Goal: Task Accomplishment & Management: Manage account settings

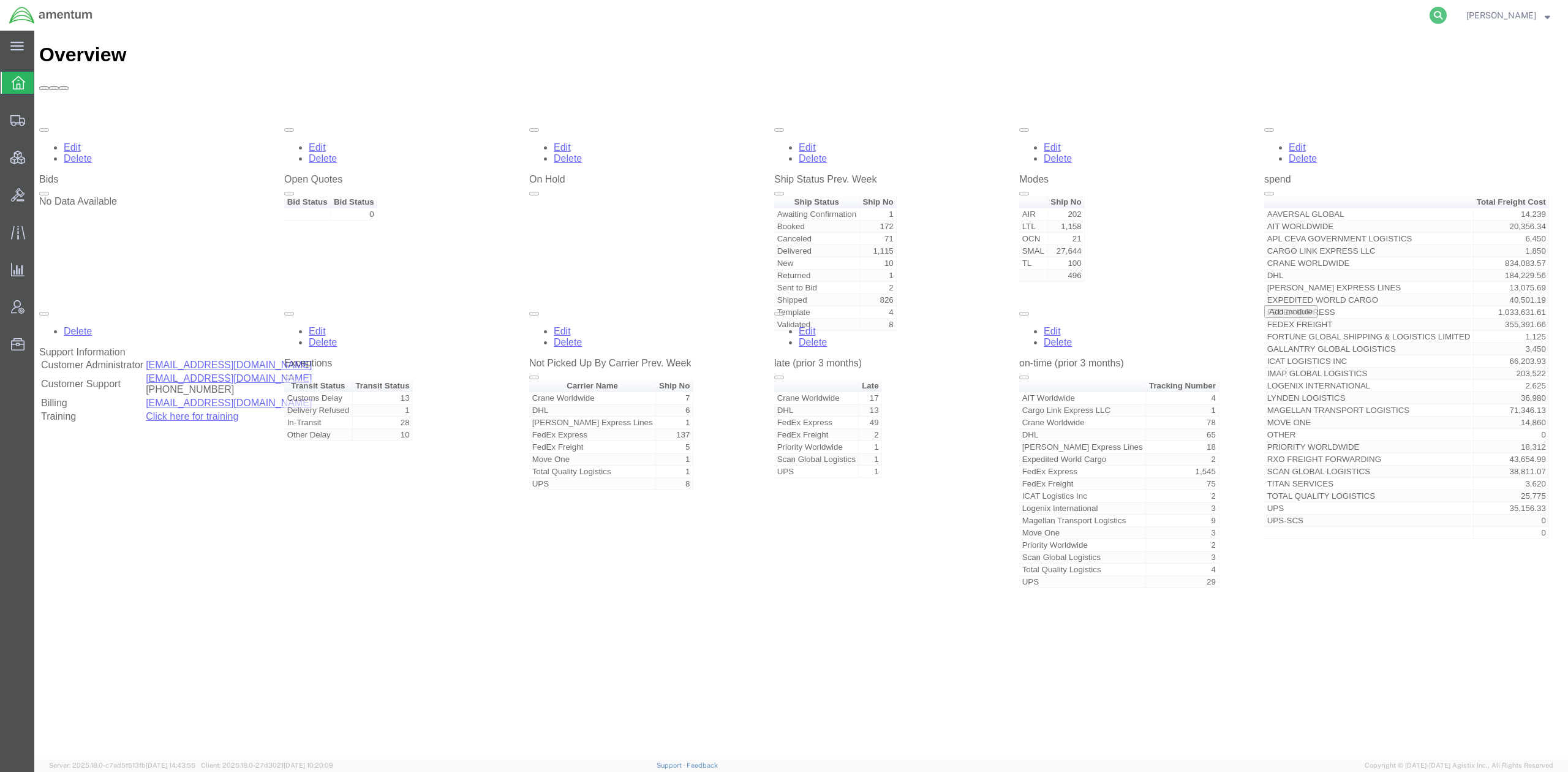
click at [1431, 13] on icon at bounding box center [1438, 15] width 17 height 17
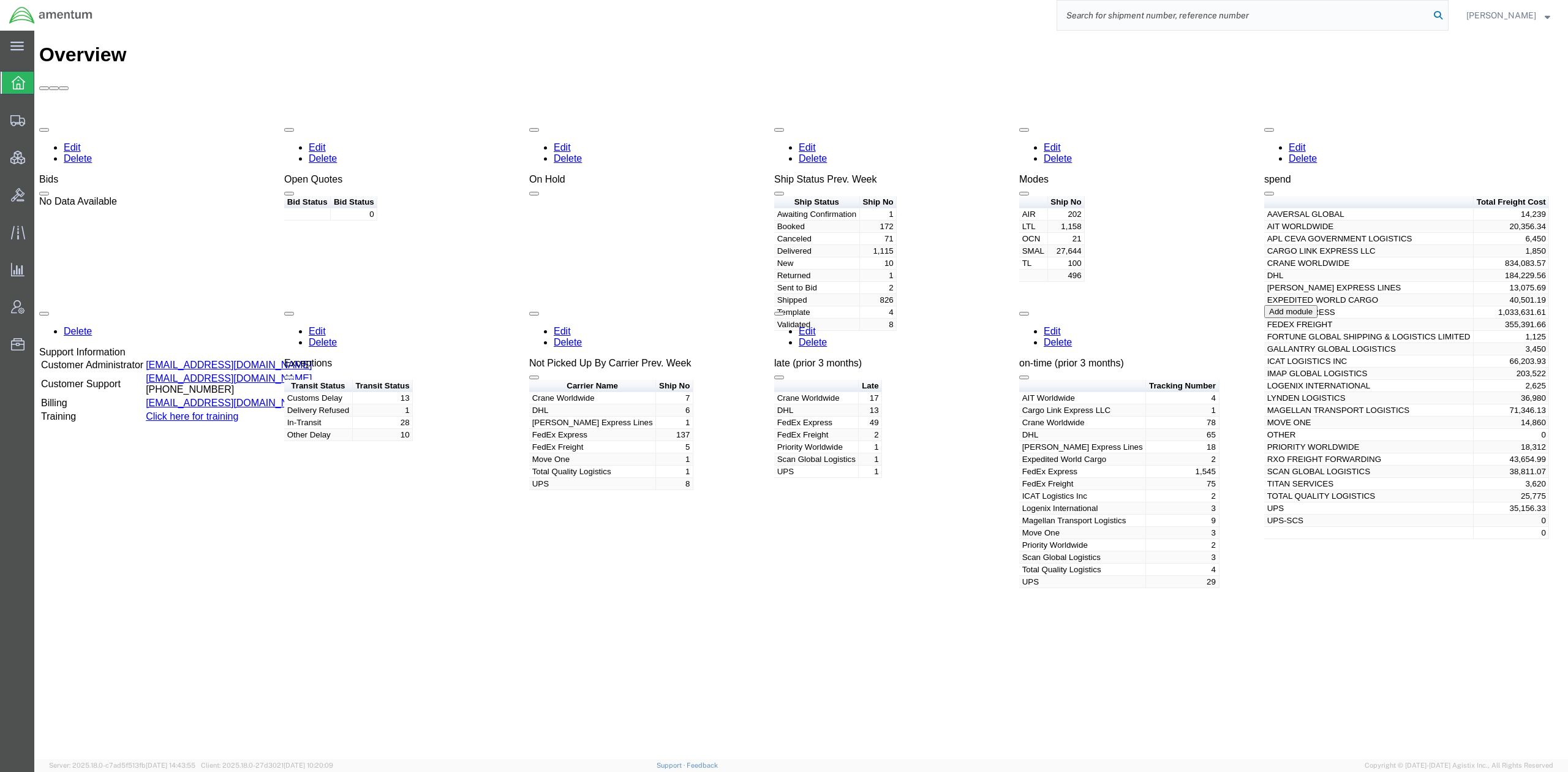
paste input "56731431"
type input "56731431"
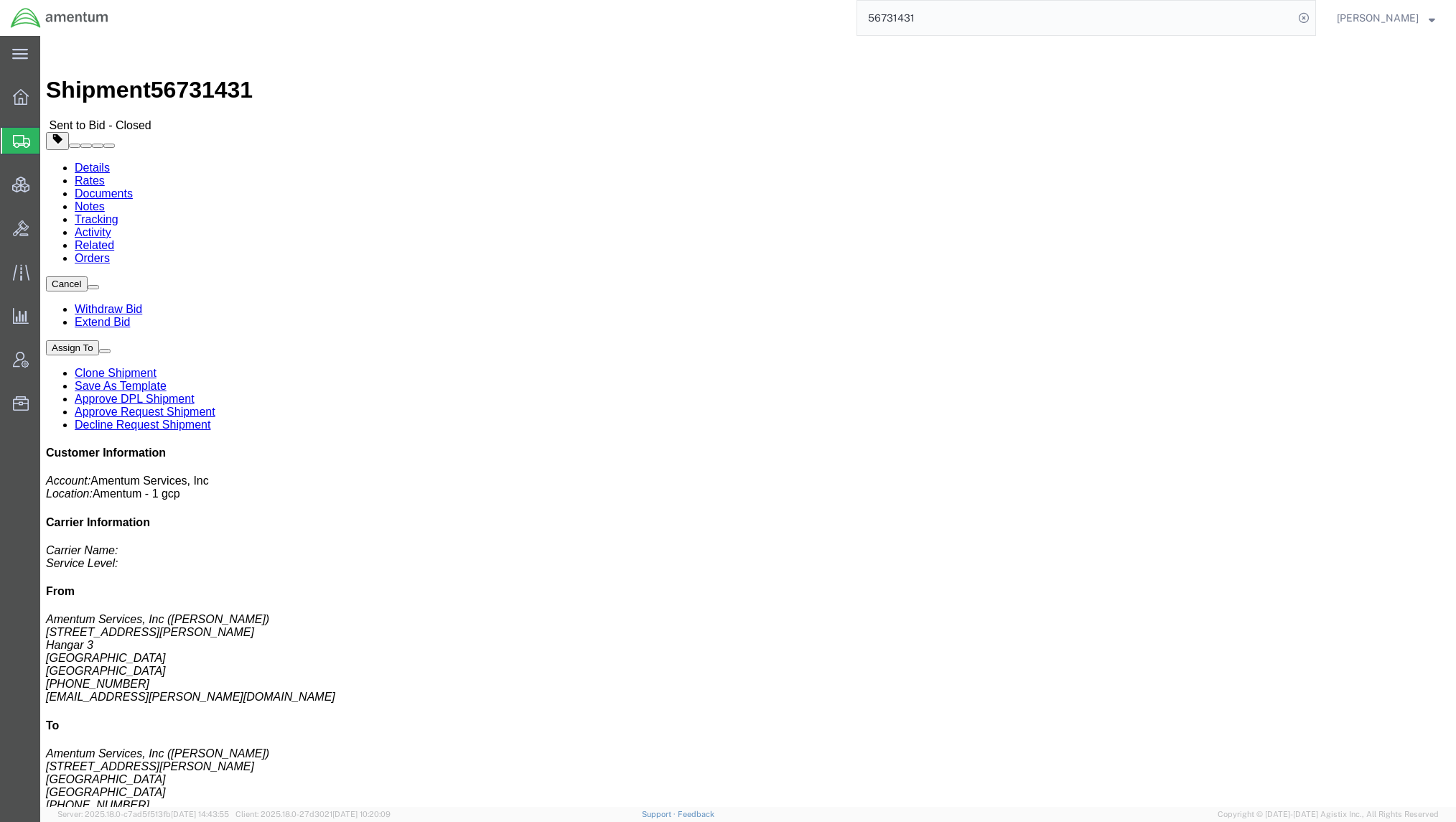
click link "Rates"
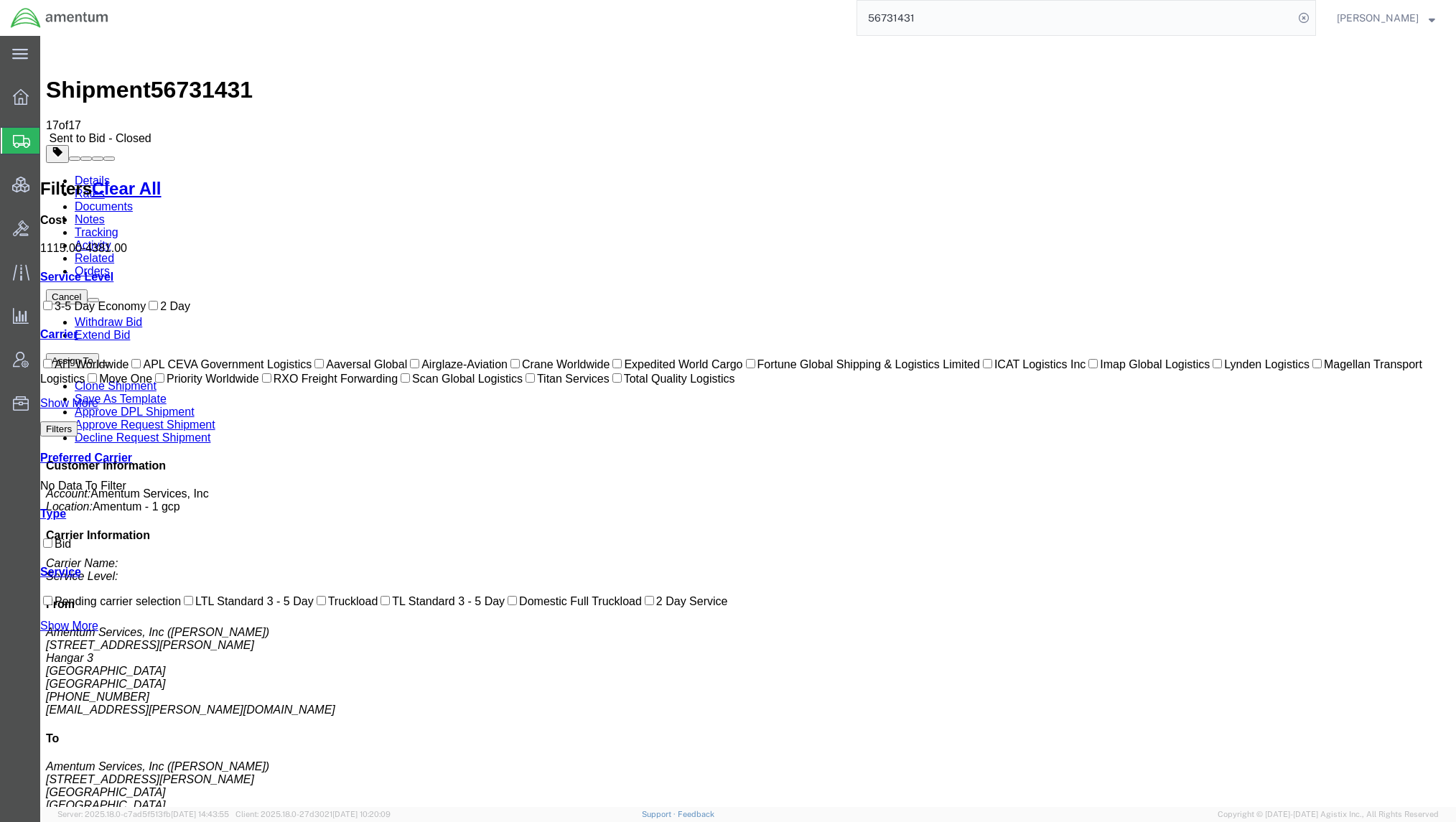
drag, startPoint x: 549, startPoint y: 176, endPoint x: 676, endPoint y: 262, distance: 153.4
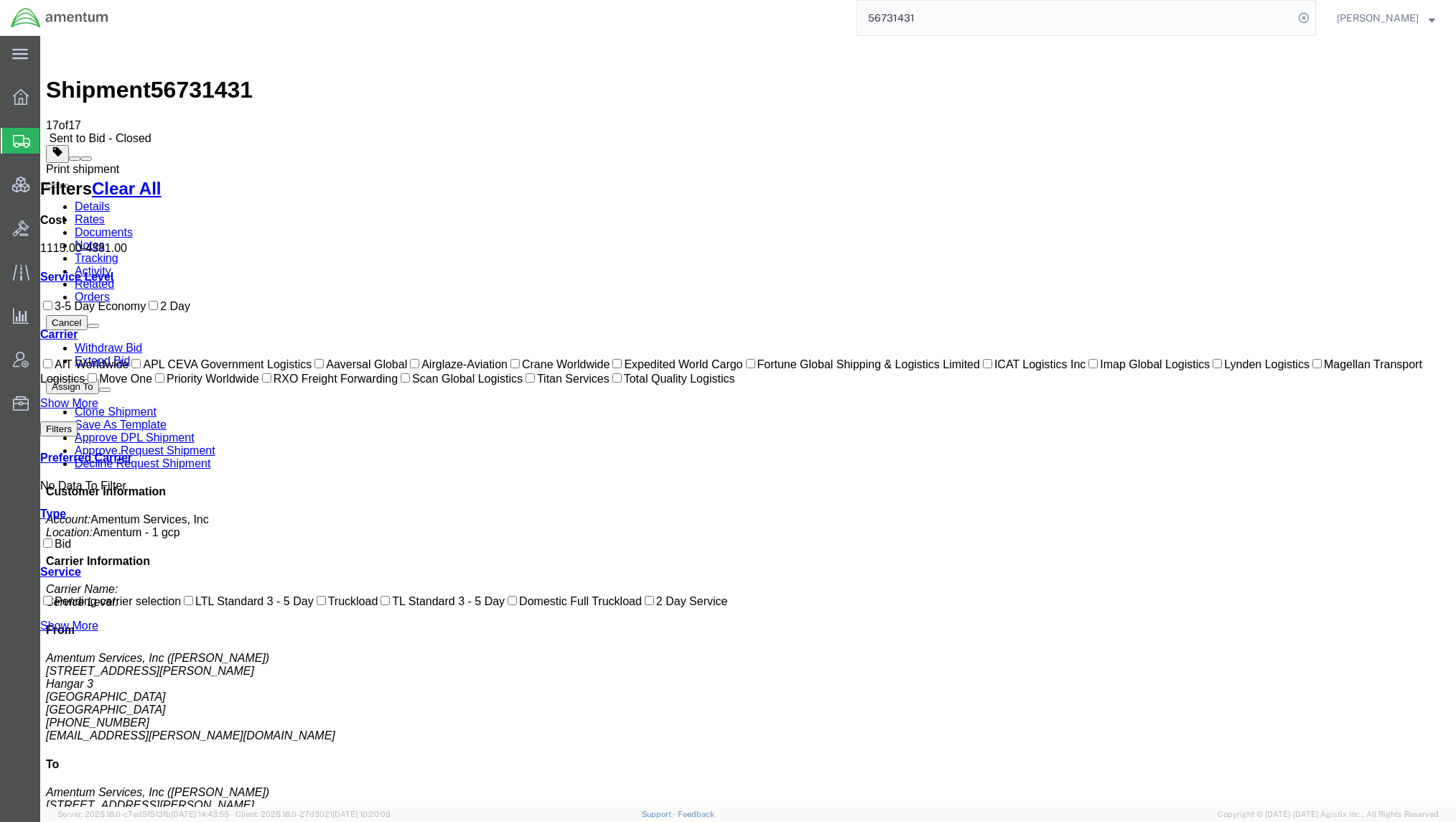
click at [86, 158] on span at bounding box center [86, 158] width 0 height 0
click at [51, 136] on span "Shipments" at bounding box center [45, 141] width 11 height 28
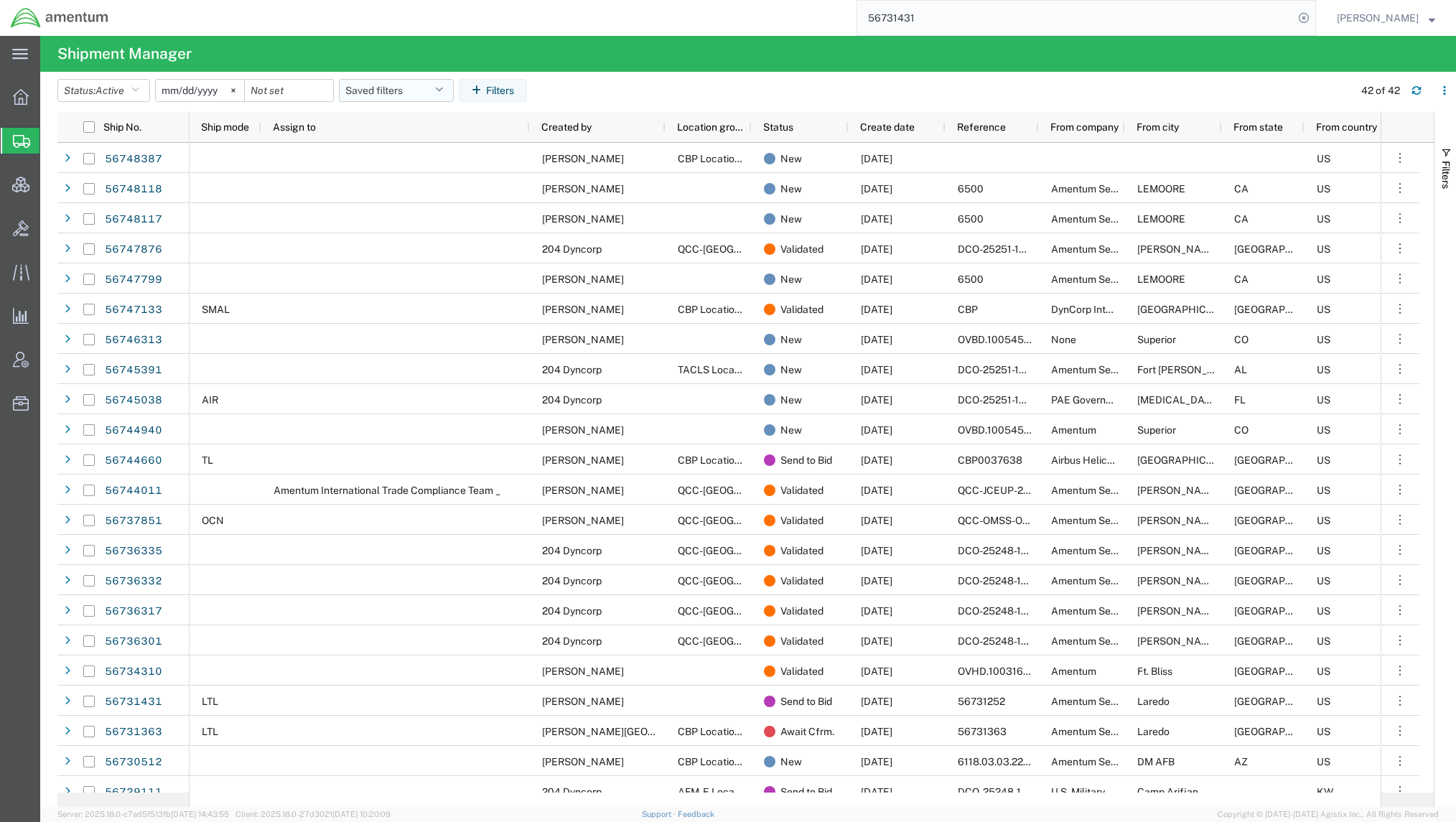
click at [408, 88] on button "Saved filters" at bounding box center [396, 90] width 115 height 23
click at [434, 181] on span "Active DCI shipments" at bounding box center [435, 179] width 188 height 27
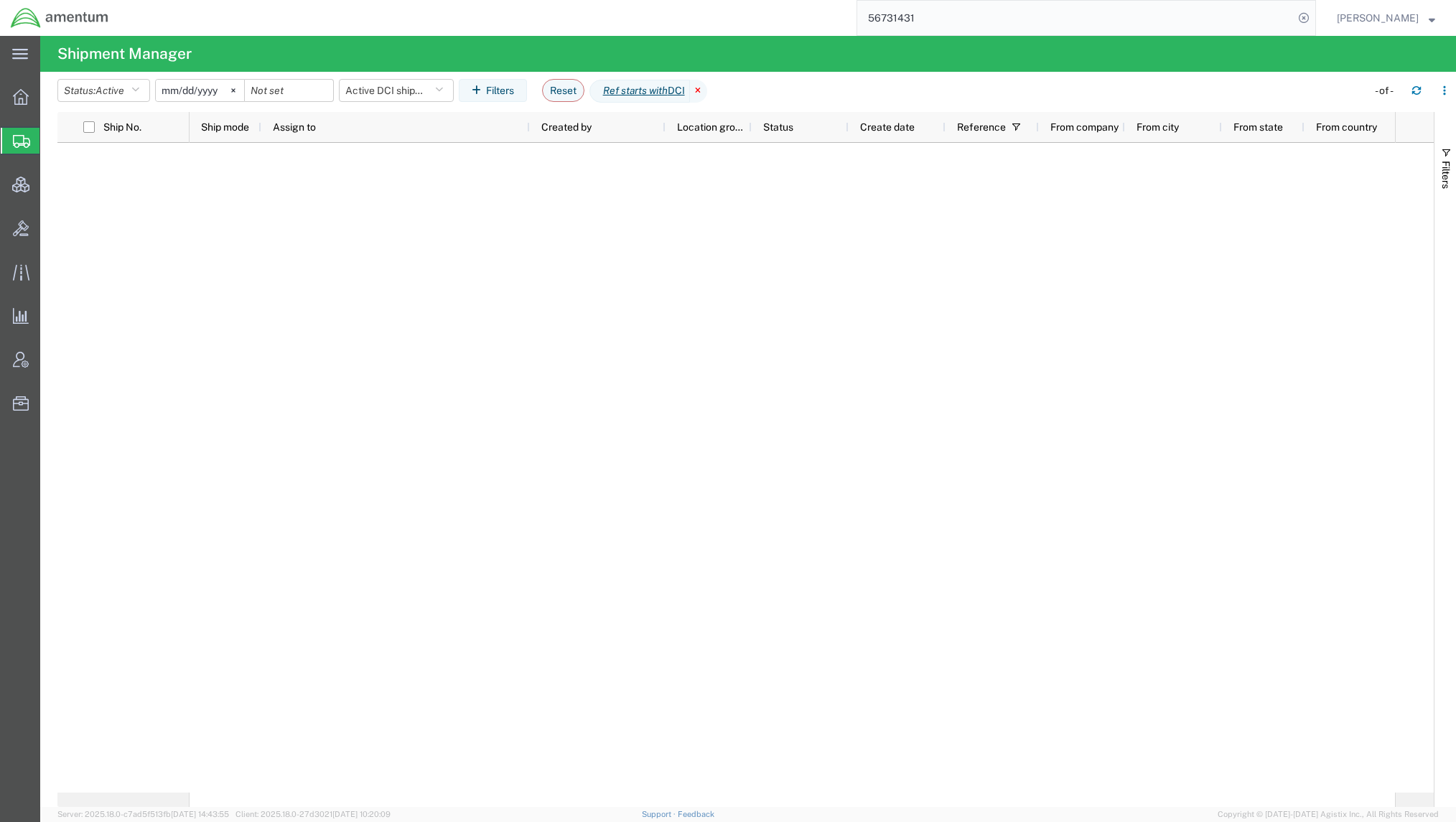
click at [707, 90] on icon at bounding box center [698, 91] width 17 height 23
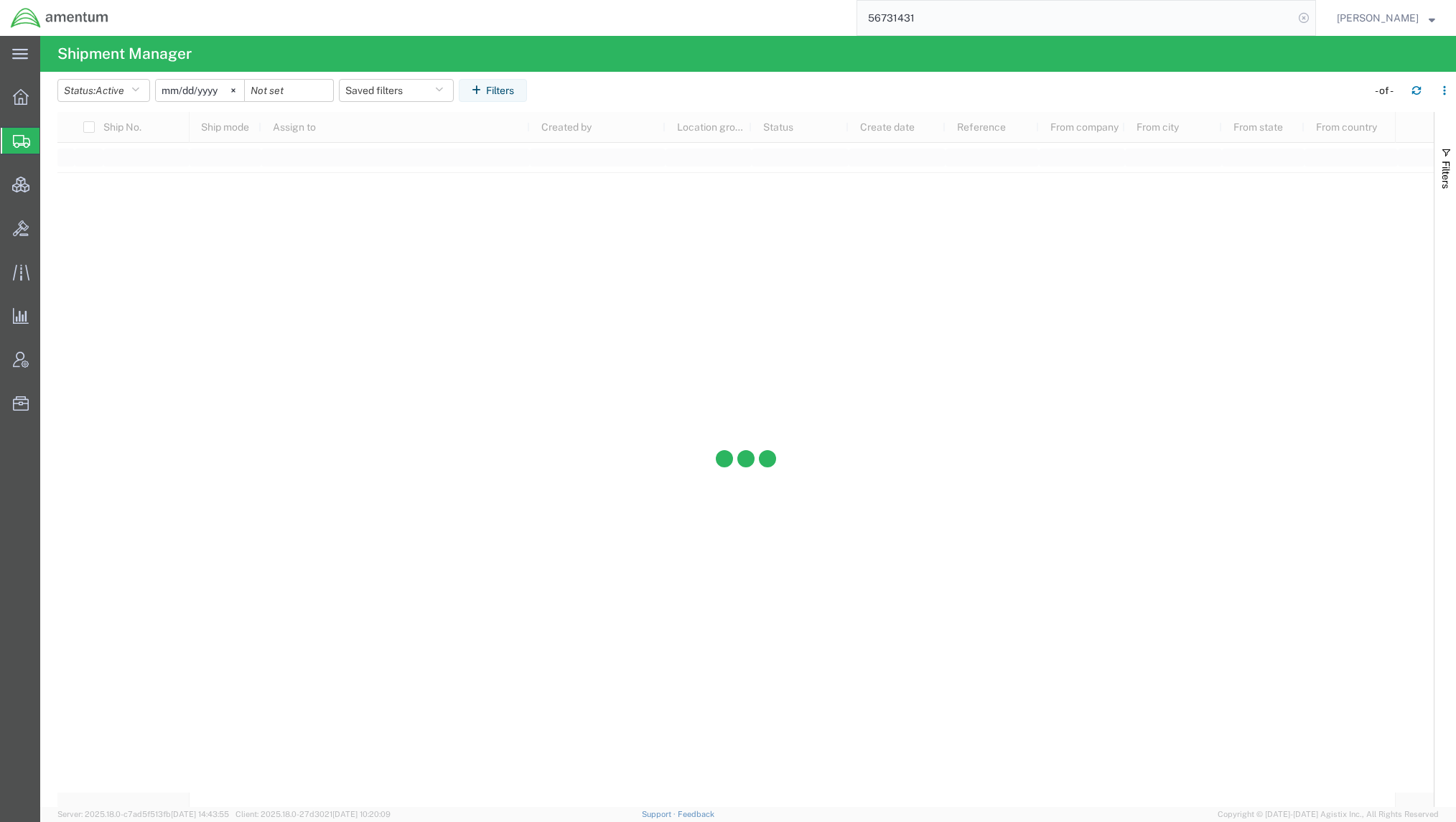
click at [1294, 19] on icon at bounding box center [1304, 18] width 20 height 20
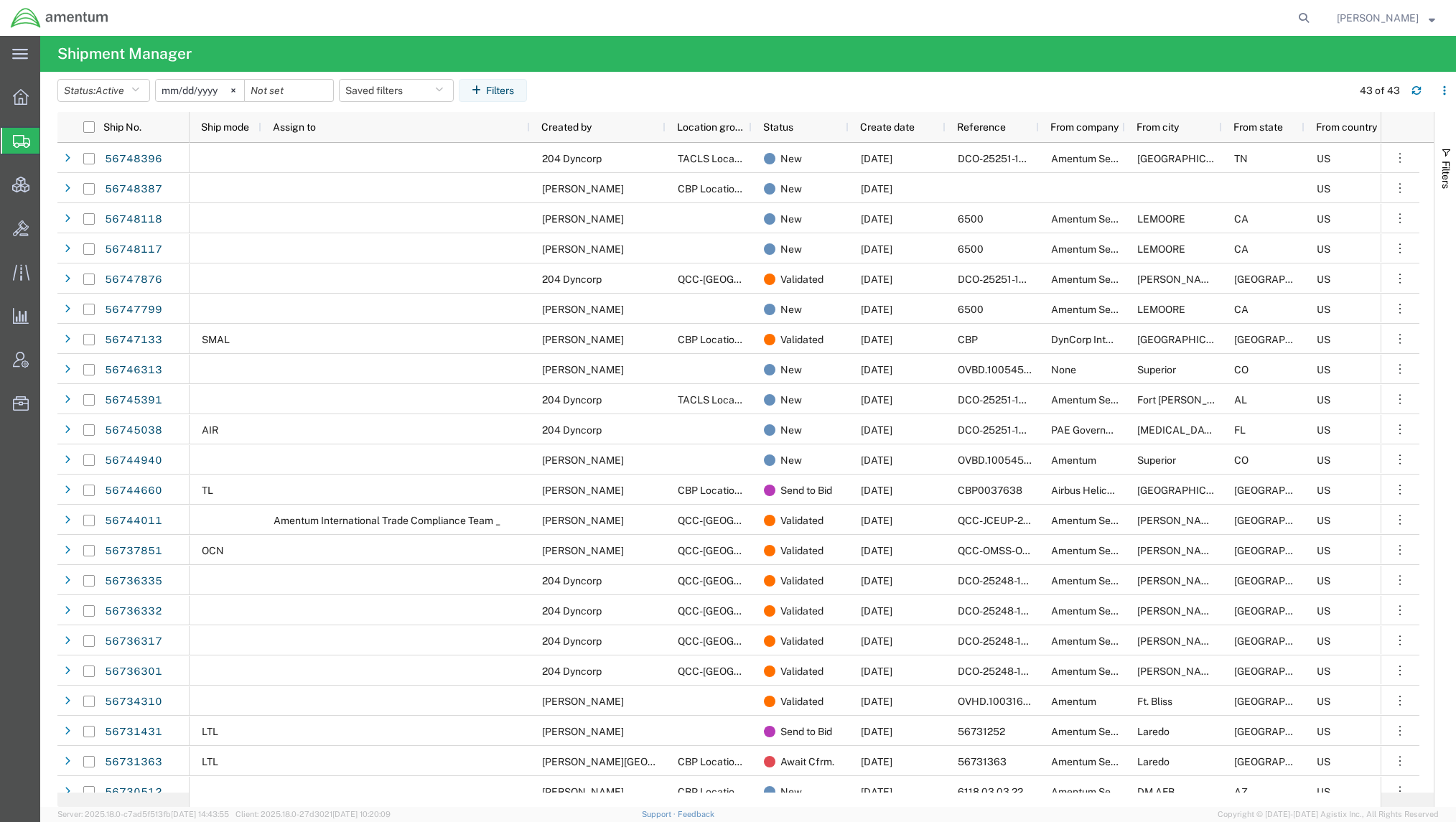
click at [51, 136] on span "Shipments" at bounding box center [45, 141] width 11 height 28
click at [5, 765] on div "main_menu Created with Sketch. Collapse Menu Overview Shipments Shipment Manage…" at bounding box center [19, 429] width 40 height 786
click at [398, 87] on button "Saved filters" at bounding box center [396, 90] width 115 height 23
click at [446, 173] on span "Active DCI shipments" at bounding box center [435, 179] width 188 height 27
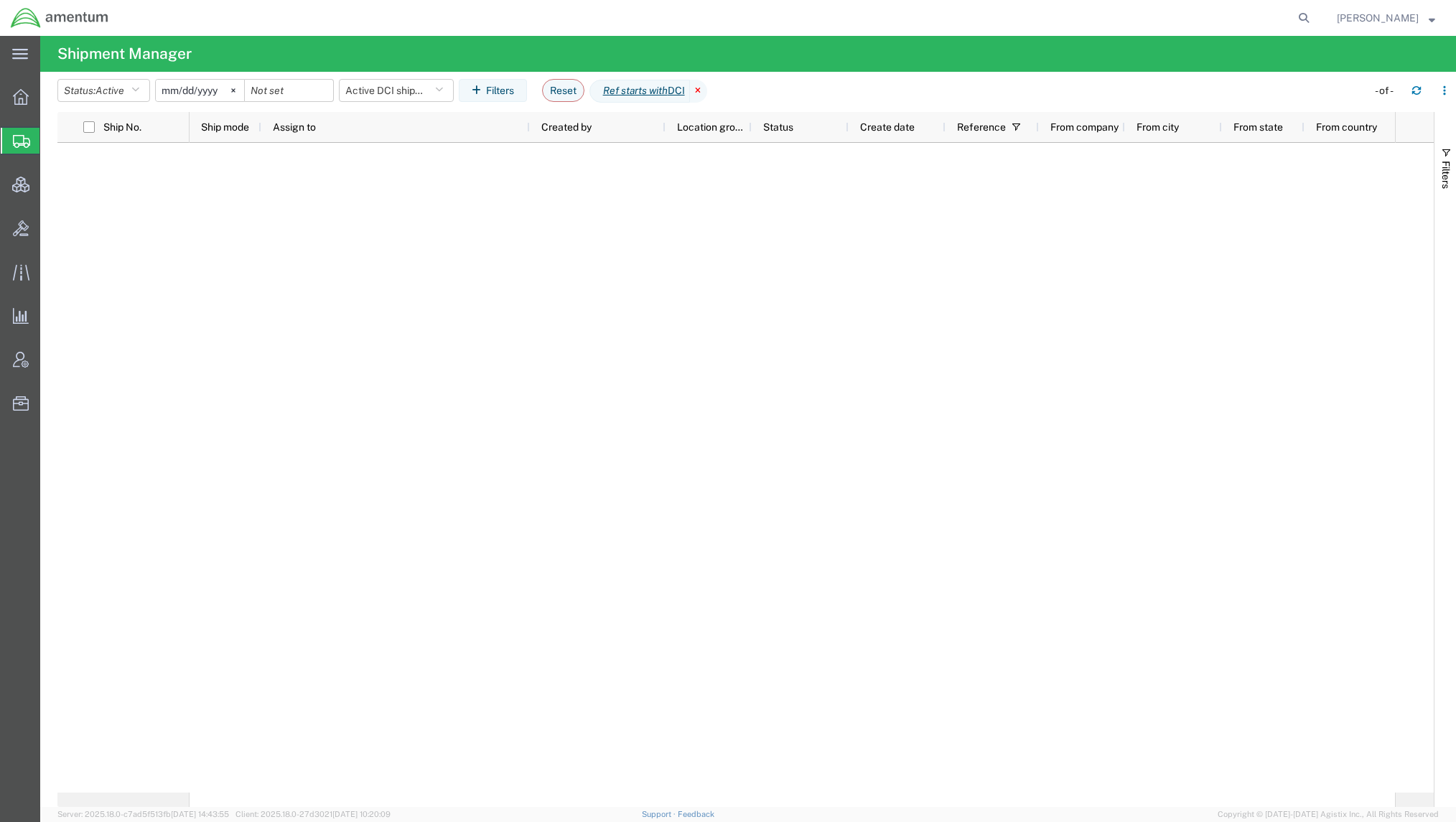
click at [707, 90] on icon at bounding box center [698, 91] width 17 height 23
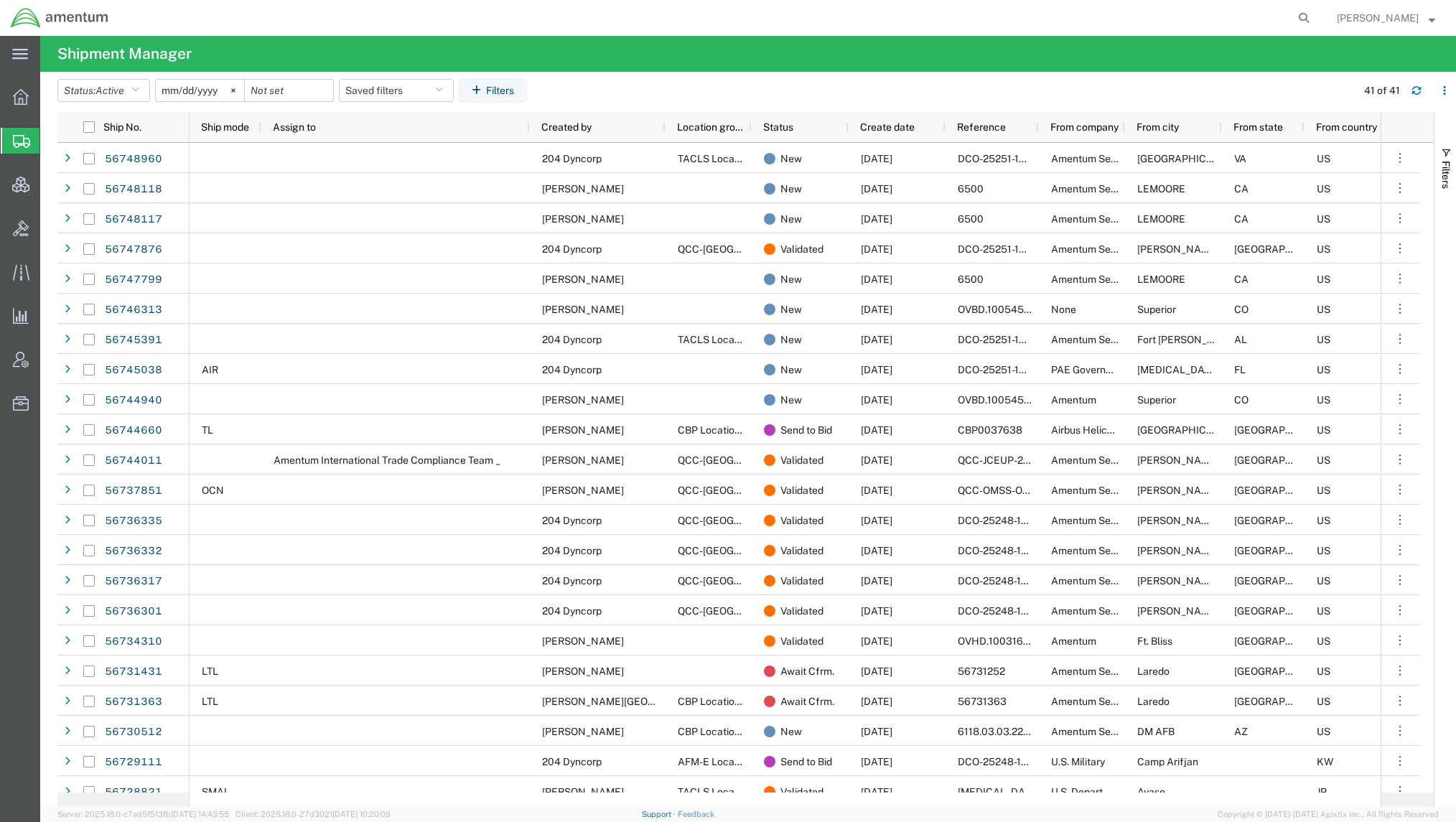
click at [678, 812] on link "Support" at bounding box center [659, 814] width 36 height 9
click at [419, 88] on button "Saved filters" at bounding box center [396, 90] width 115 height 23
click at [423, 176] on span "Active DCI shipments" at bounding box center [435, 179] width 188 height 27
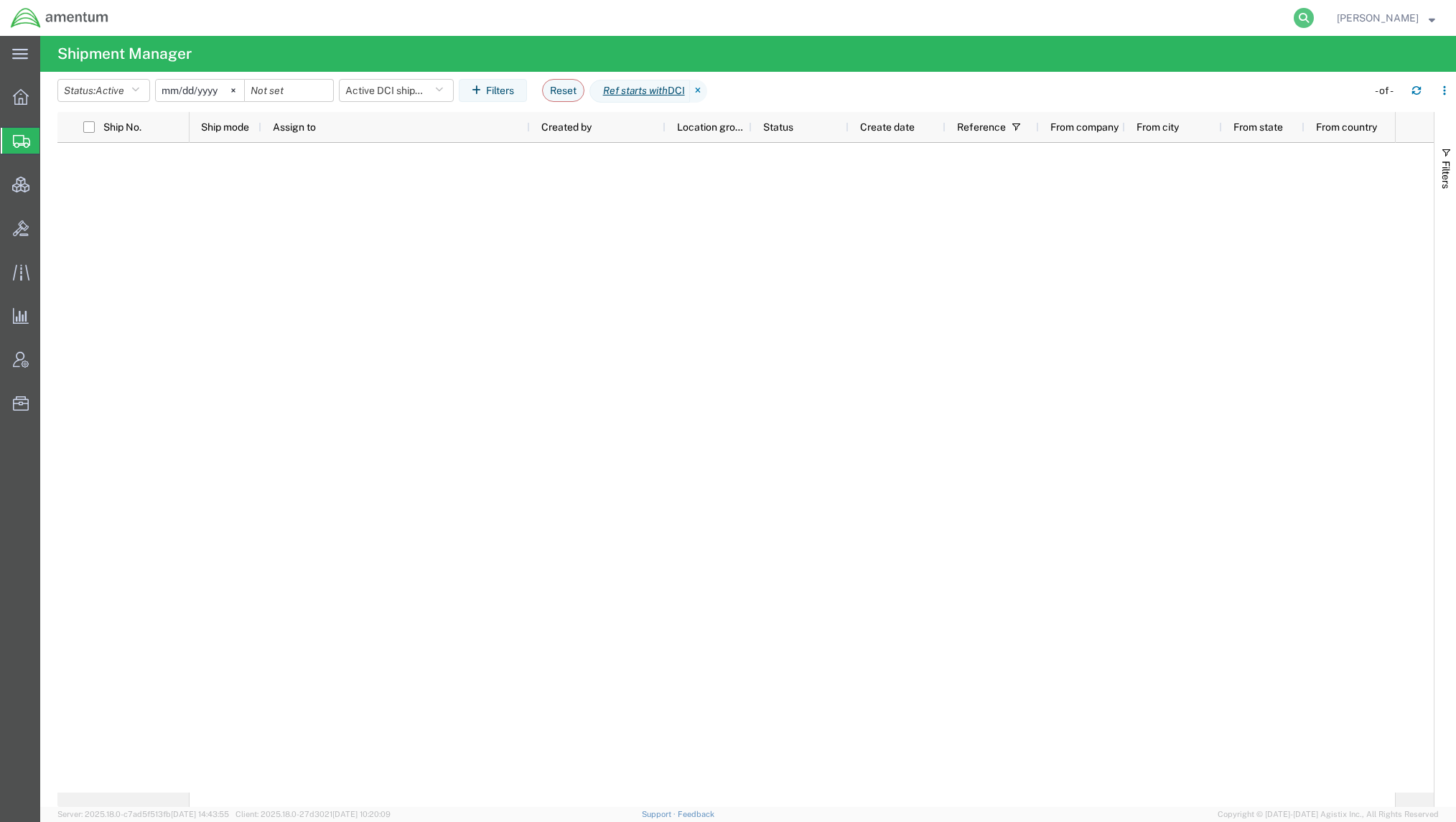
click at [1305, 16] on icon at bounding box center [1304, 18] width 20 height 20
paste input "56629670"
type input "56629670"
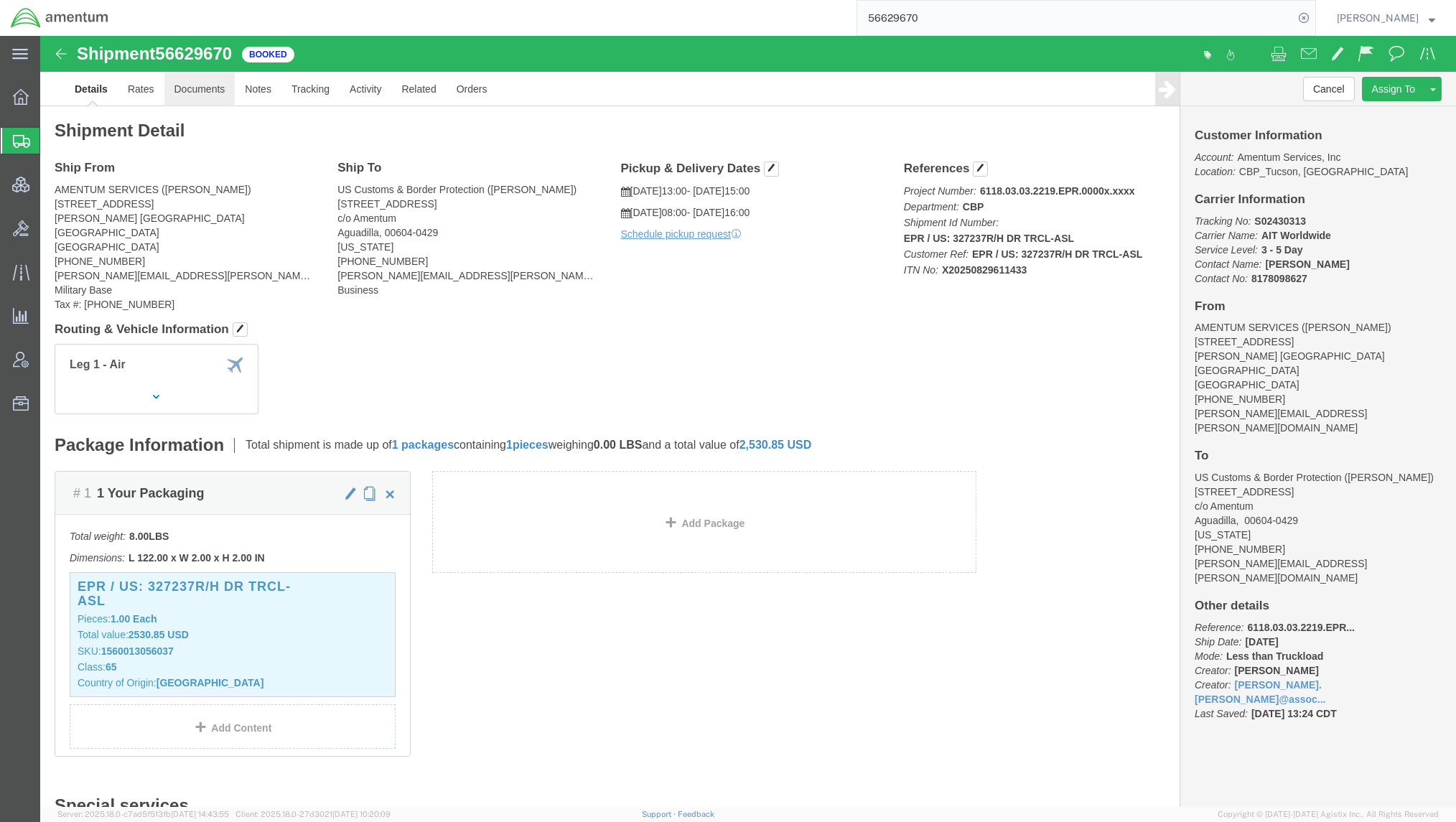
click link "Documents"
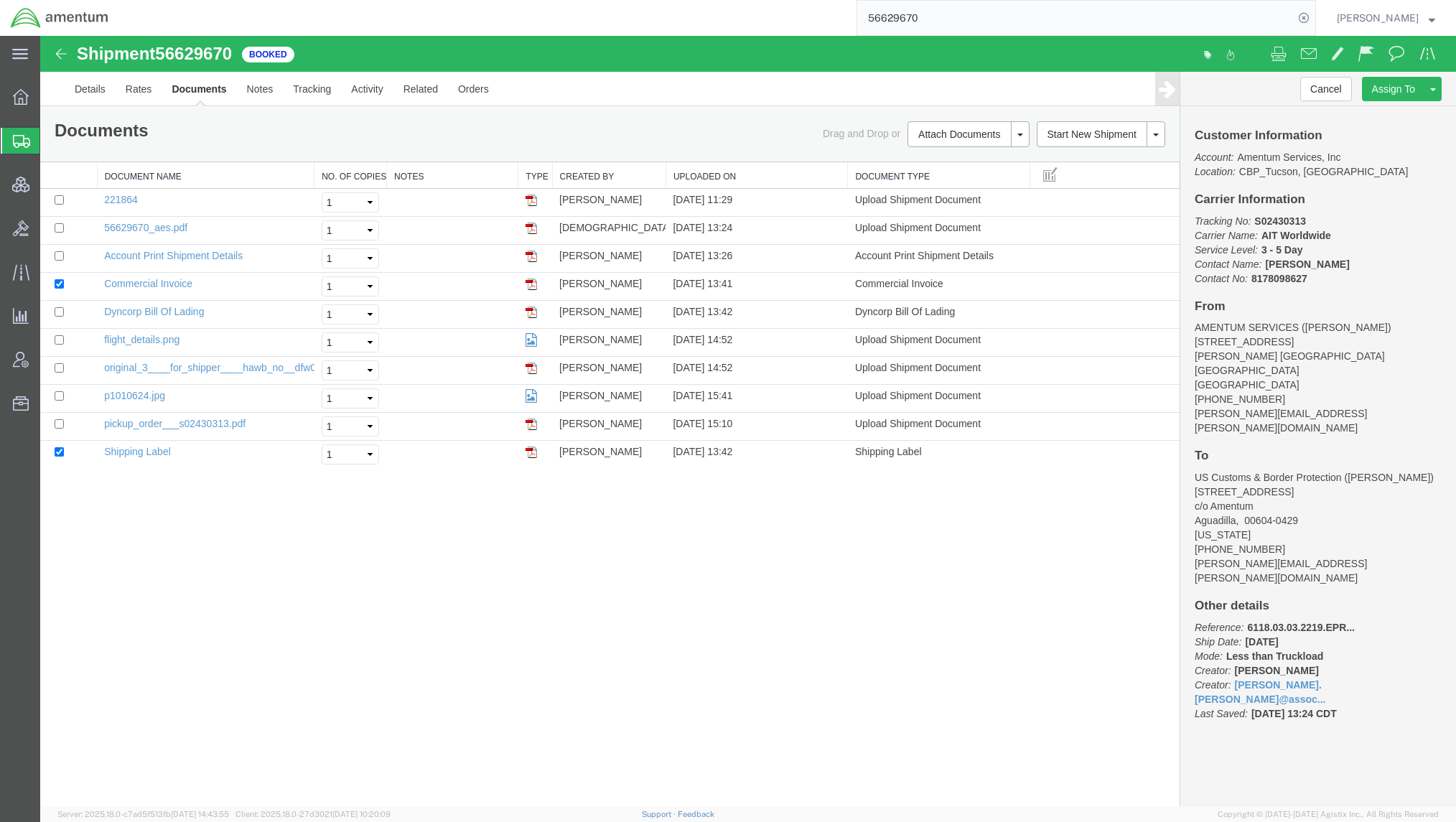
click at [51, 141] on span "Shipments" at bounding box center [45, 141] width 11 height 28
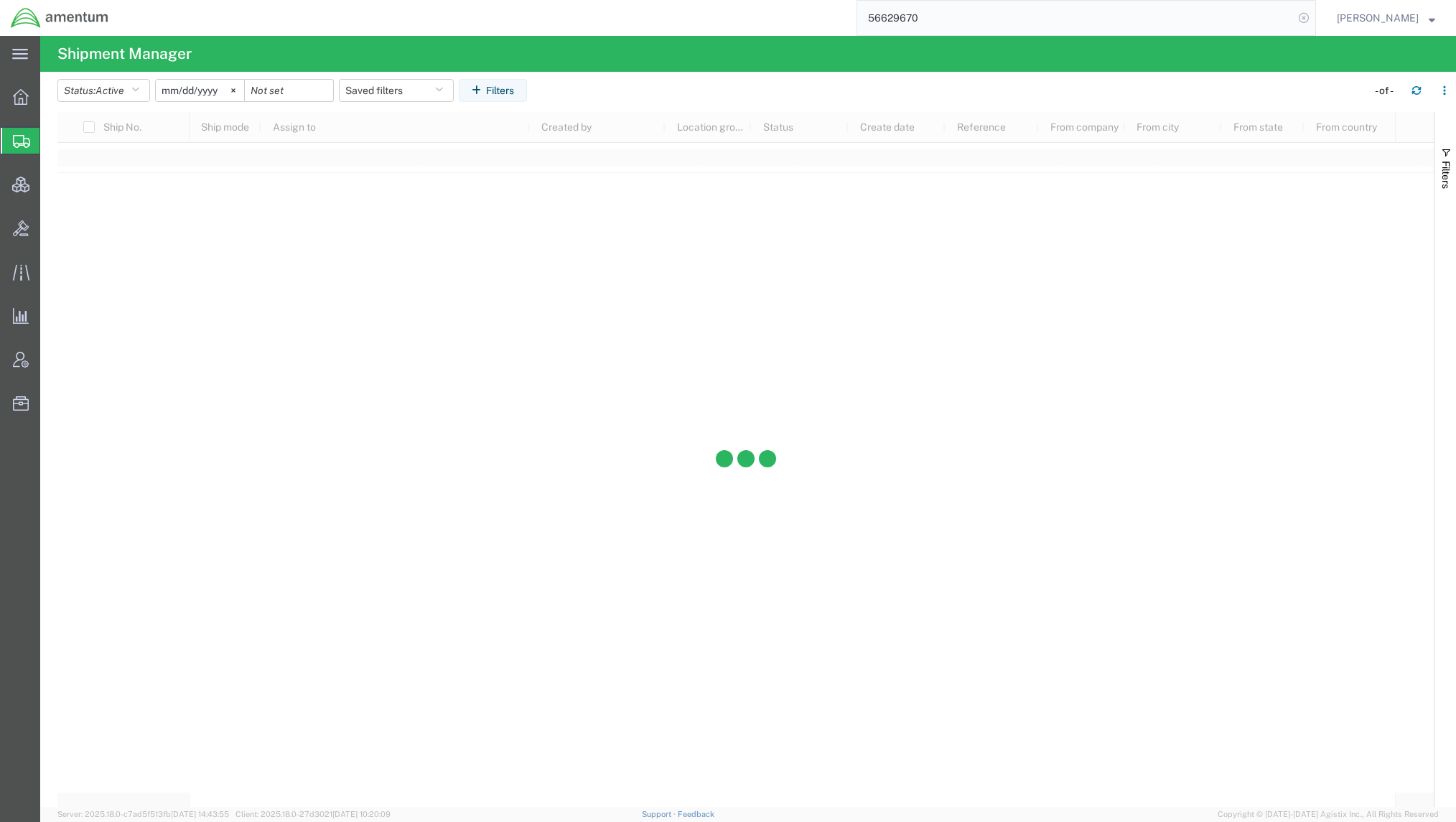
click at [1306, 19] on icon at bounding box center [1304, 18] width 20 height 20
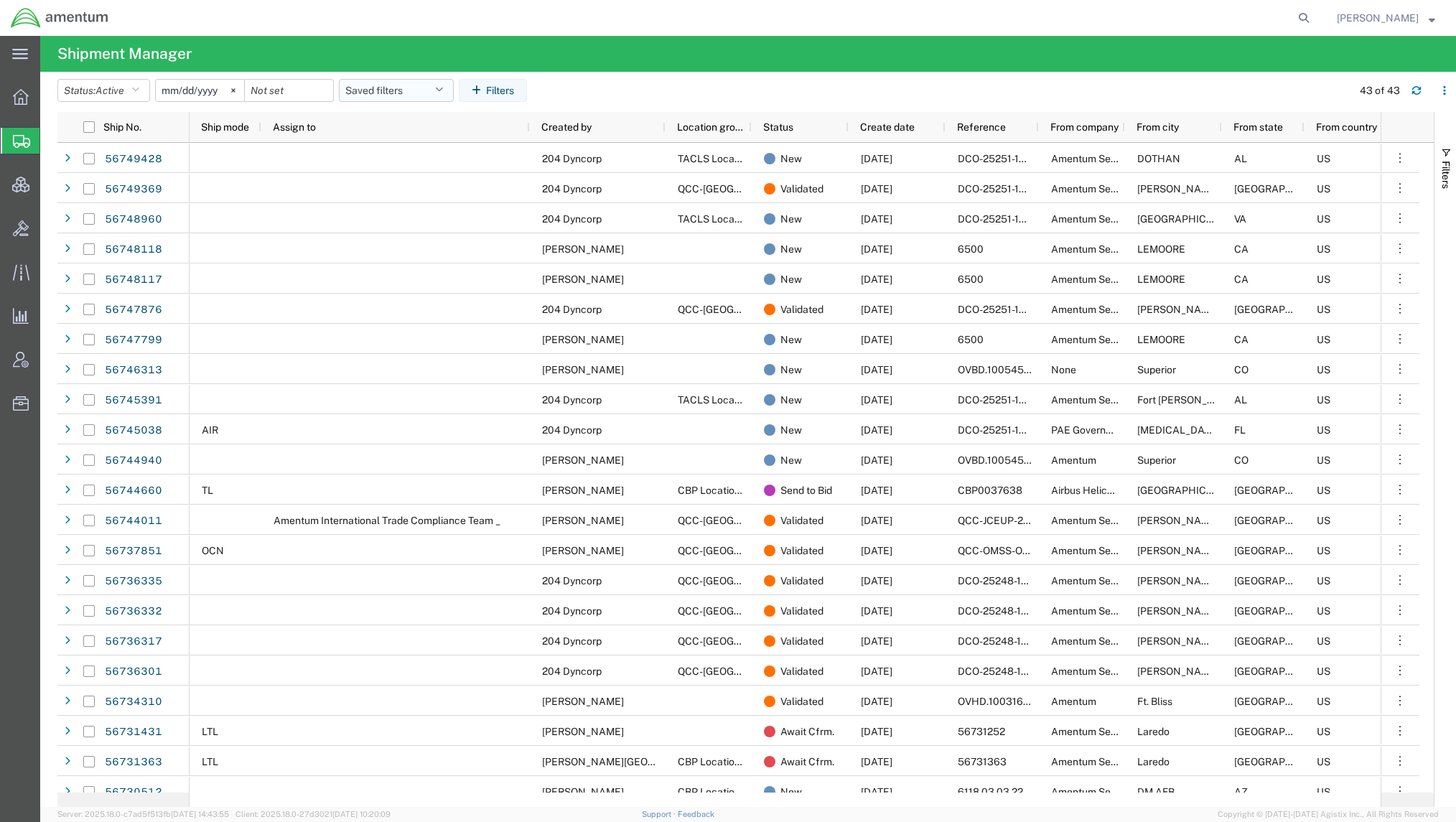
click at [411, 94] on button "Saved filters" at bounding box center [396, 90] width 115 height 23
click at [457, 181] on span "Active DCI shipments" at bounding box center [435, 179] width 188 height 27
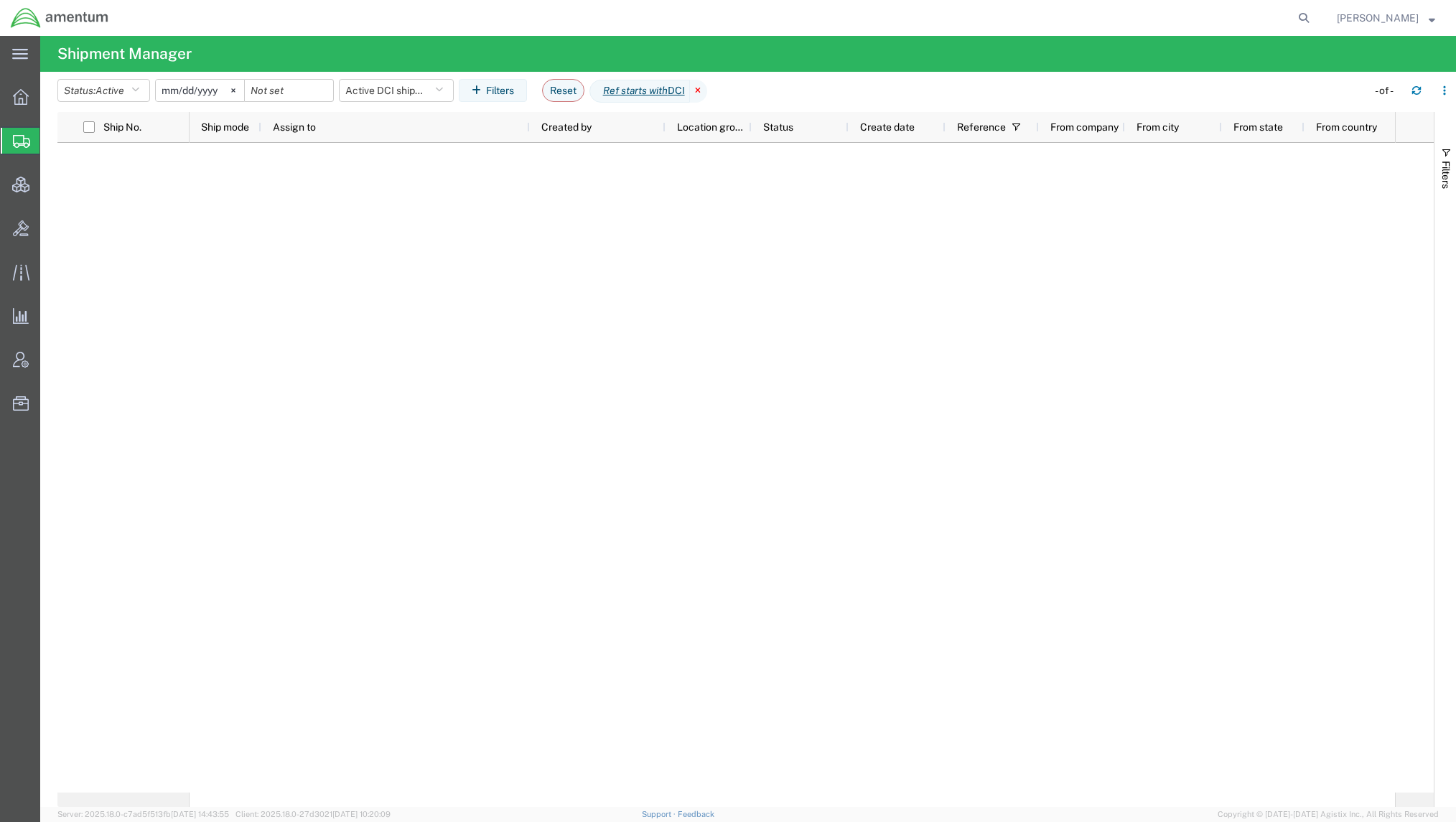
click at [707, 94] on icon at bounding box center [698, 91] width 17 height 23
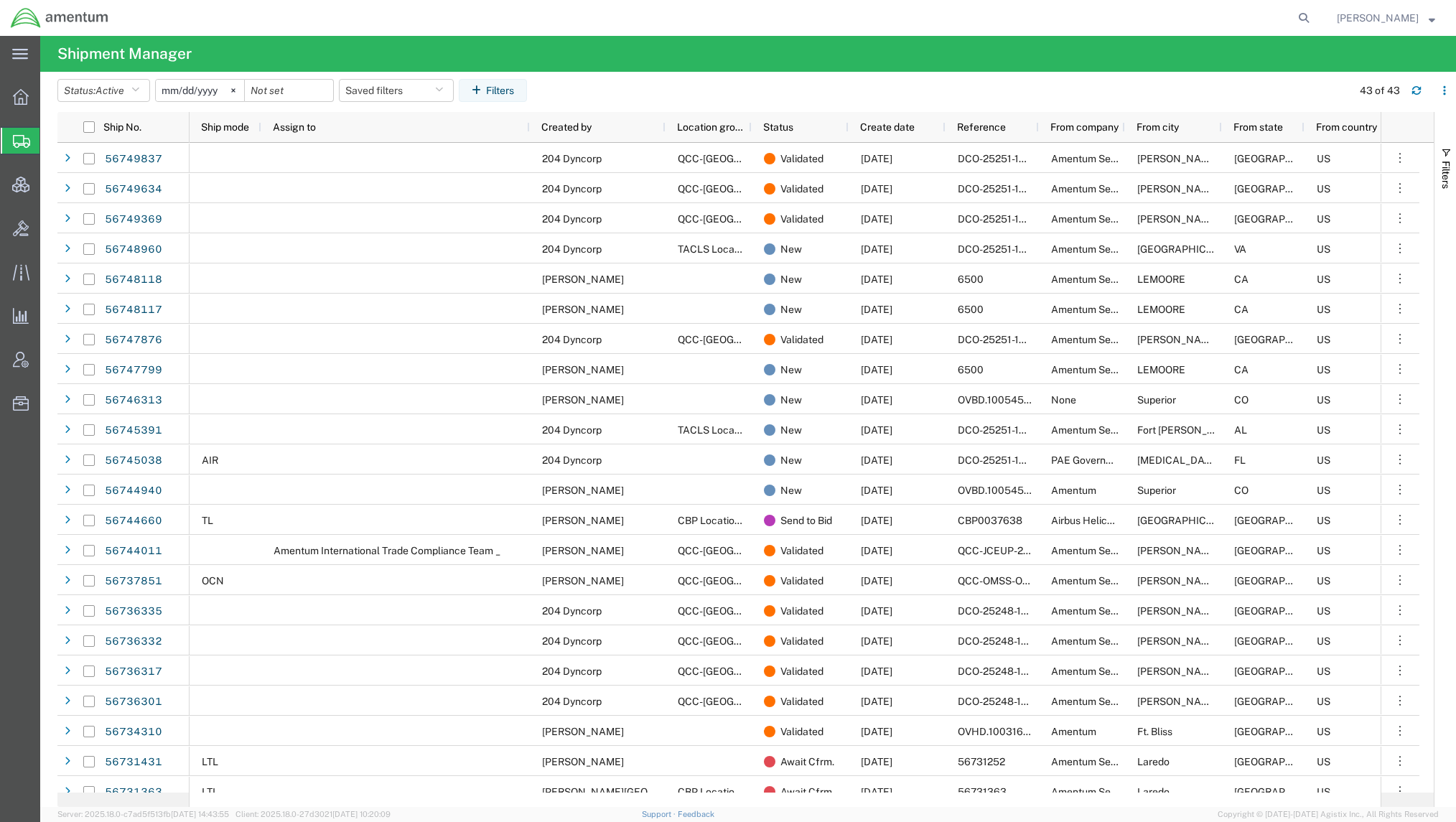
click at [1297, 7] on form at bounding box center [1305, 18] width 23 height 36
click at [1294, 17] on icon at bounding box center [1304, 18] width 20 height 20
paste input "56246810"
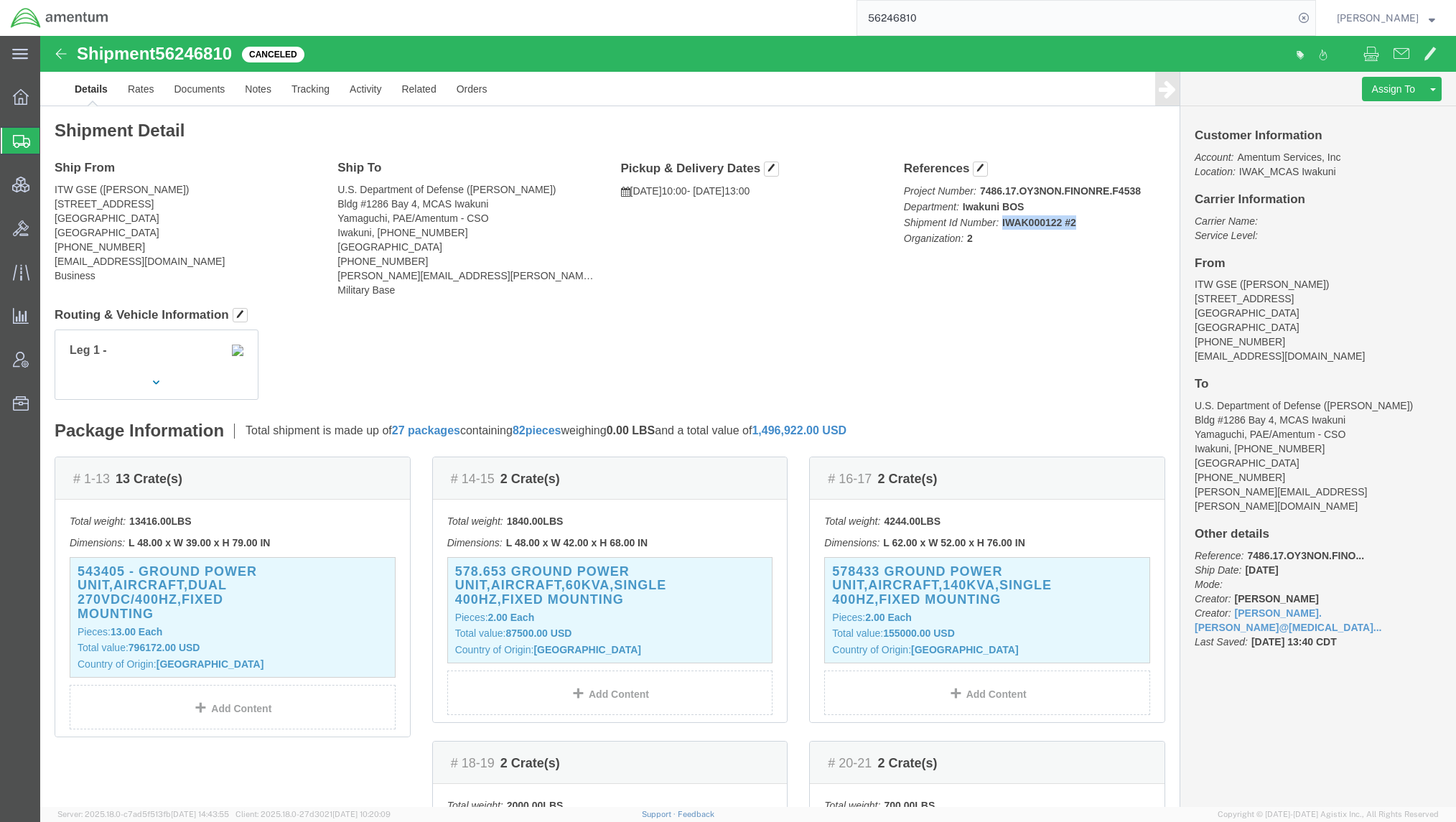
drag, startPoint x: 1042, startPoint y: 189, endPoint x: 1030, endPoint y: 191, distance: 12.2
click p "Project Number: 7486.17.OY3NON.FINONRE.F4538 Department: Iwakuni BOS Shipment I…"
drag, startPoint x: 1025, startPoint y: 191, endPoint x: 957, endPoint y: 193, distance: 68.0
click b "IWAK000122 #2"
copy b "IWAK000122 #2"
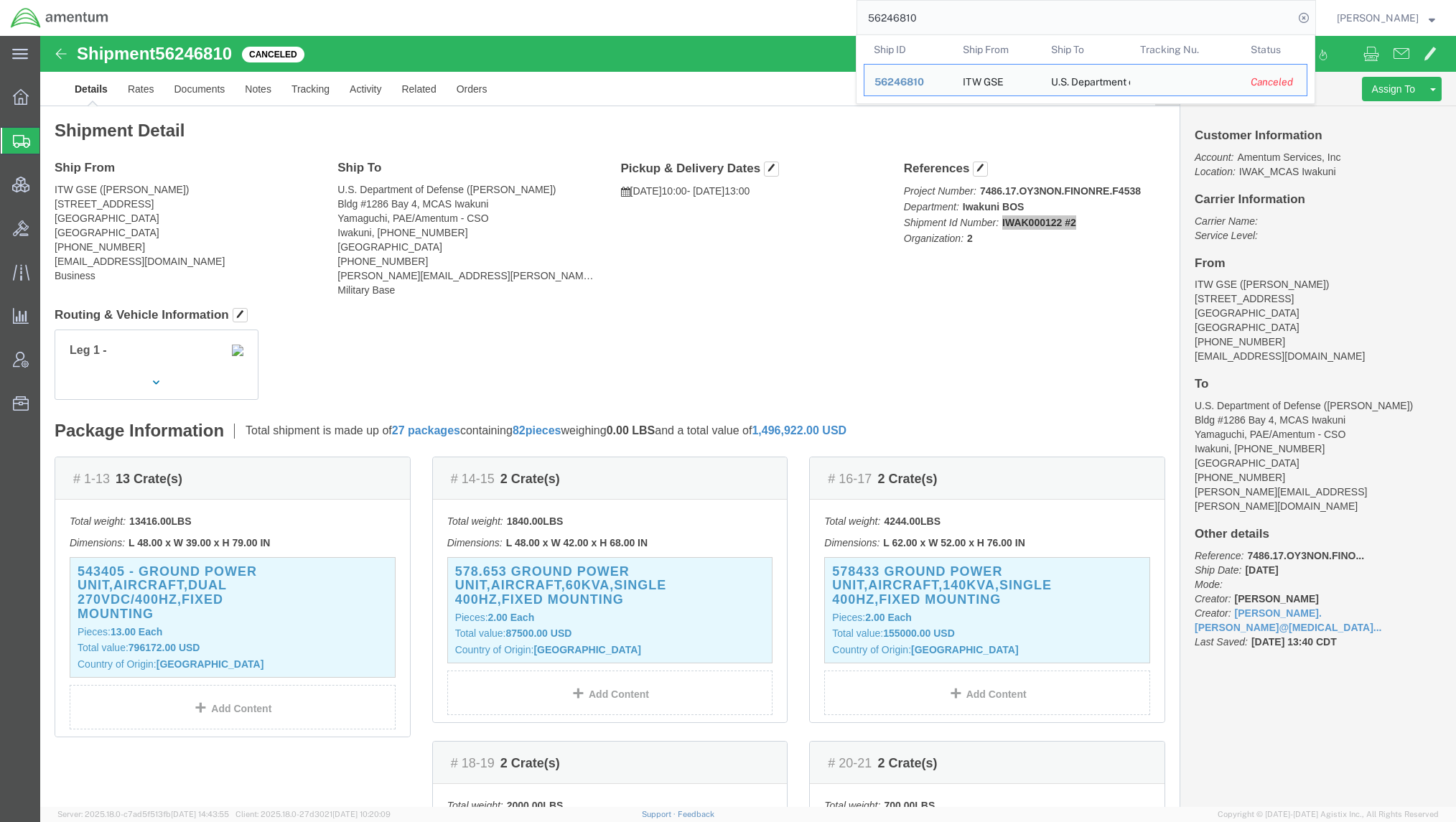
drag, startPoint x: 927, startPoint y: 20, endPoint x: 793, endPoint y: 24, distance: 134.1
click at [793, 24] on div "56246810 Ship ID Ship From Ship To Tracking Nu. Status Ship ID 56246810 Ship Fr…" at bounding box center [718, 18] width 1197 height 36
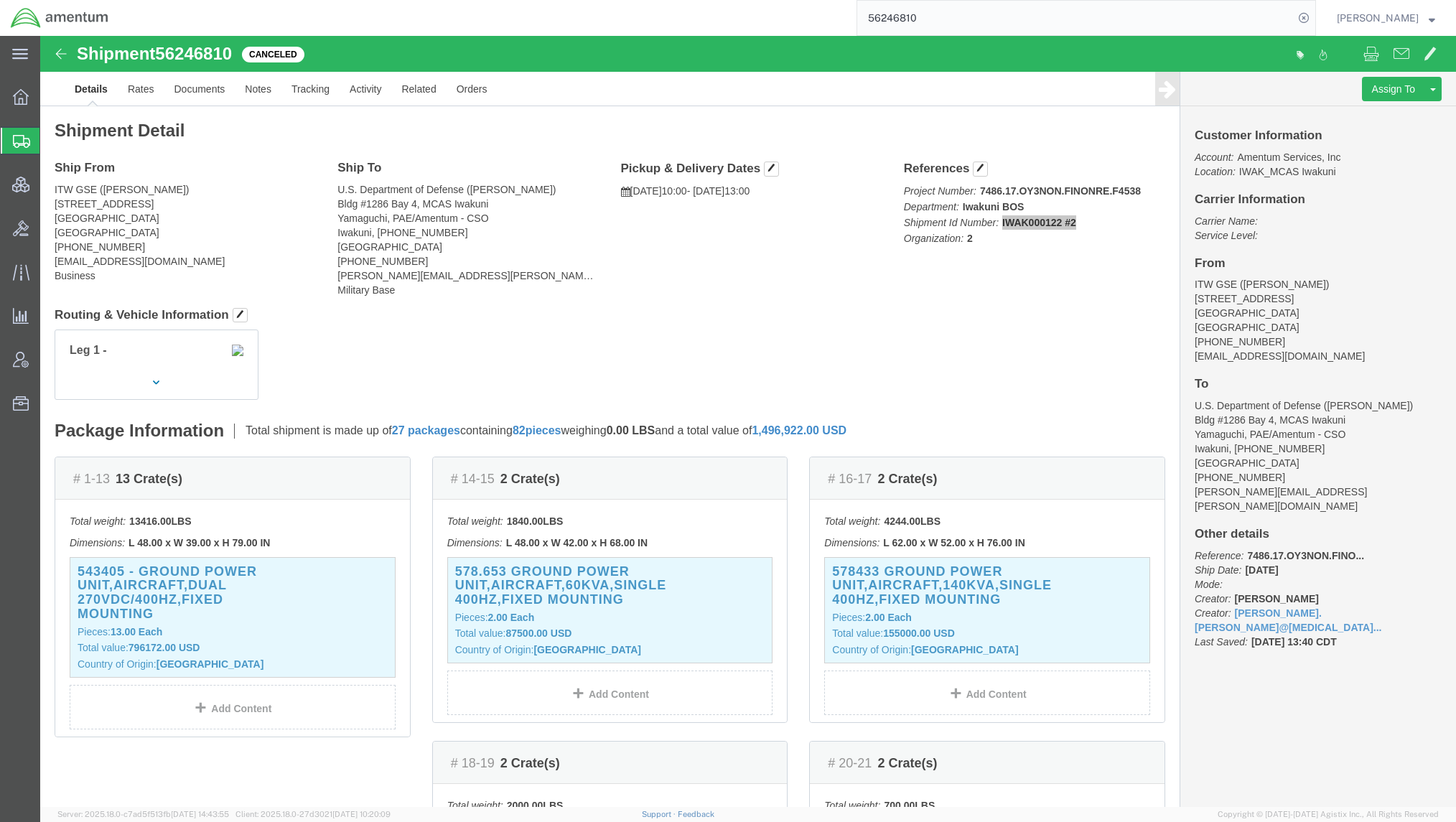
paste input "IWAK000122 #2"
type input "IWAK000122 #2"
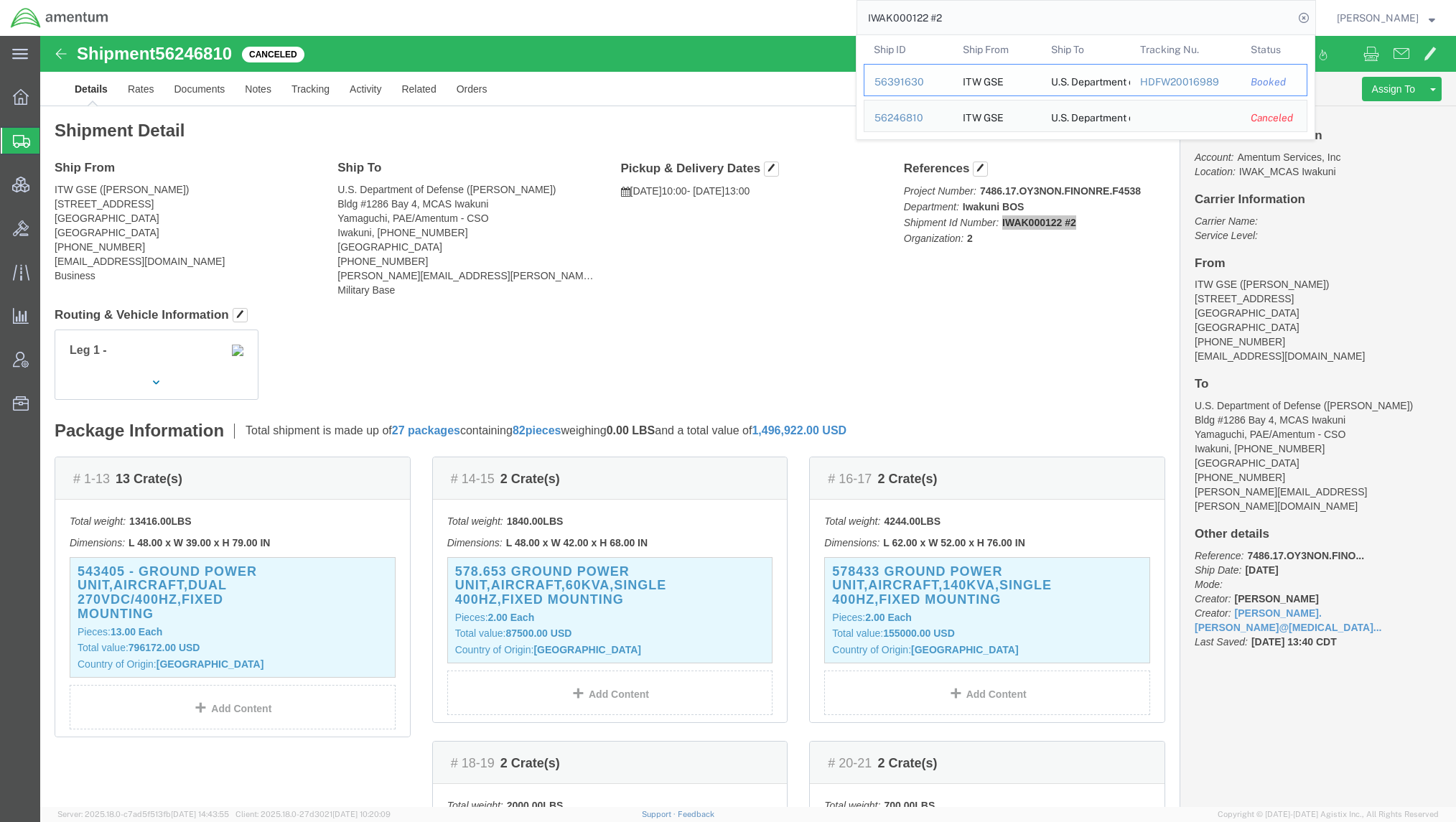
click at [896, 74] on div "56391630" at bounding box center [908, 81] width 68 height 15
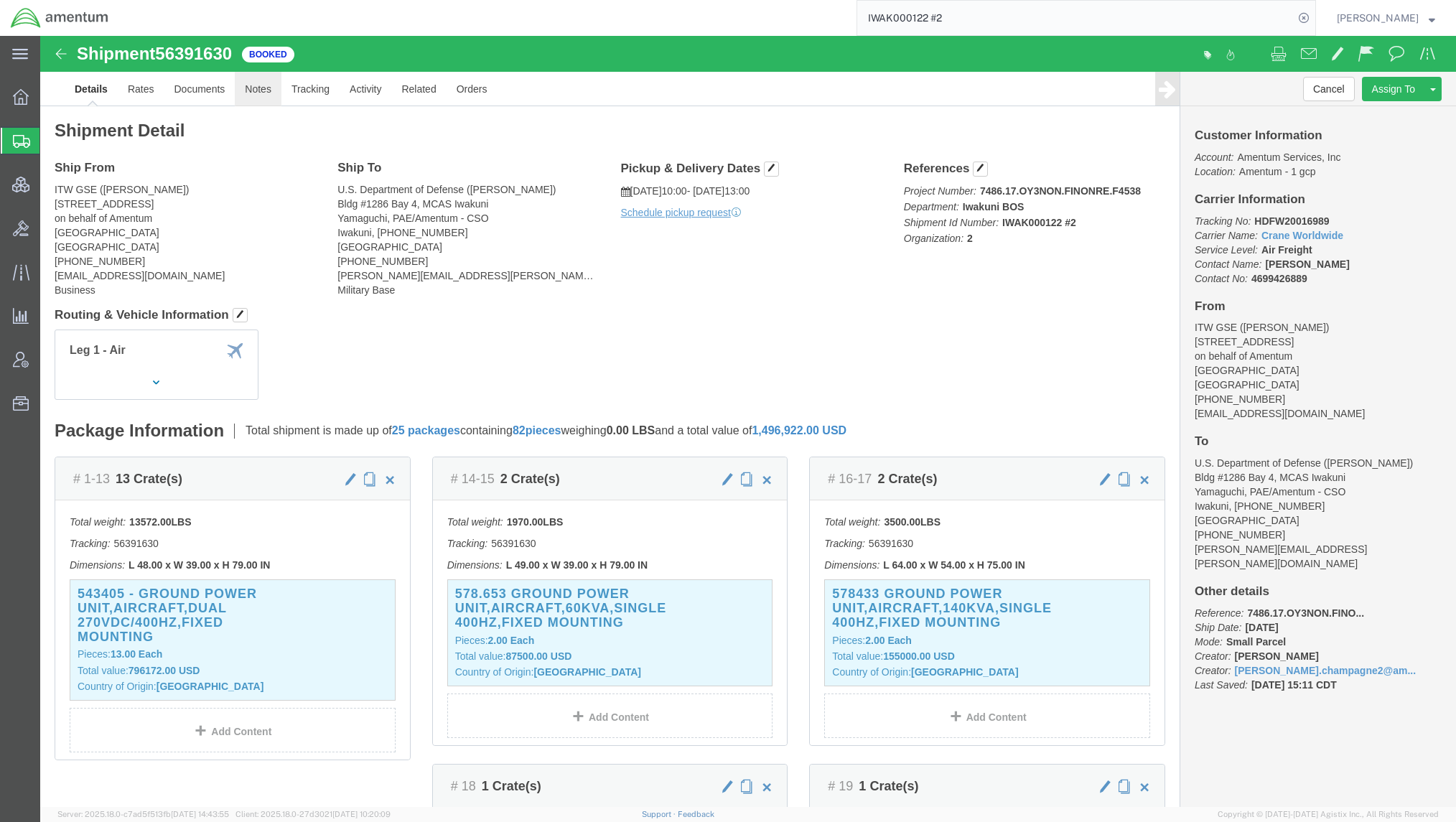
click link "Notes"
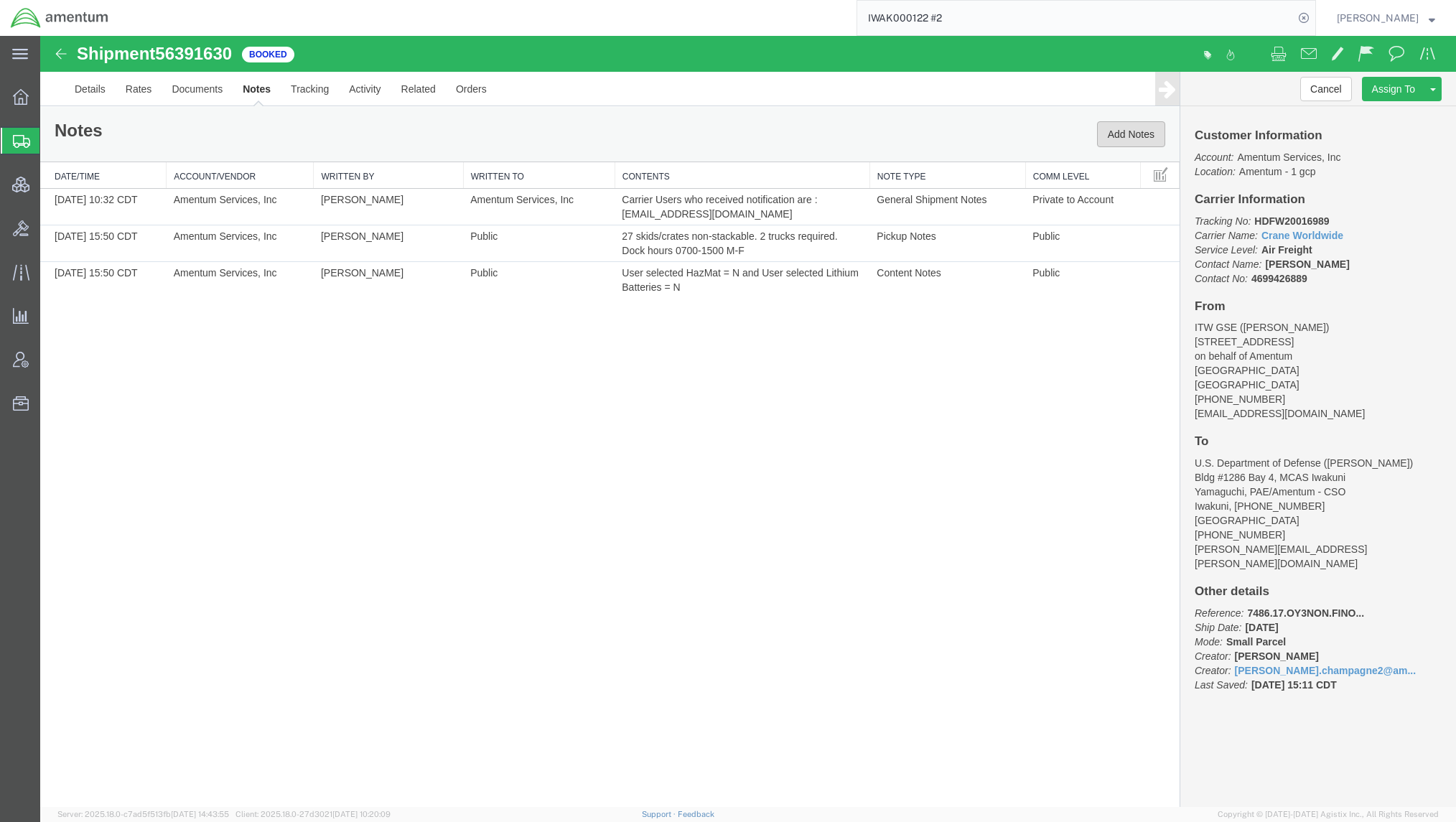
click at [1134, 133] on button "Add Notes" at bounding box center [1131, 133] width 68 height 26
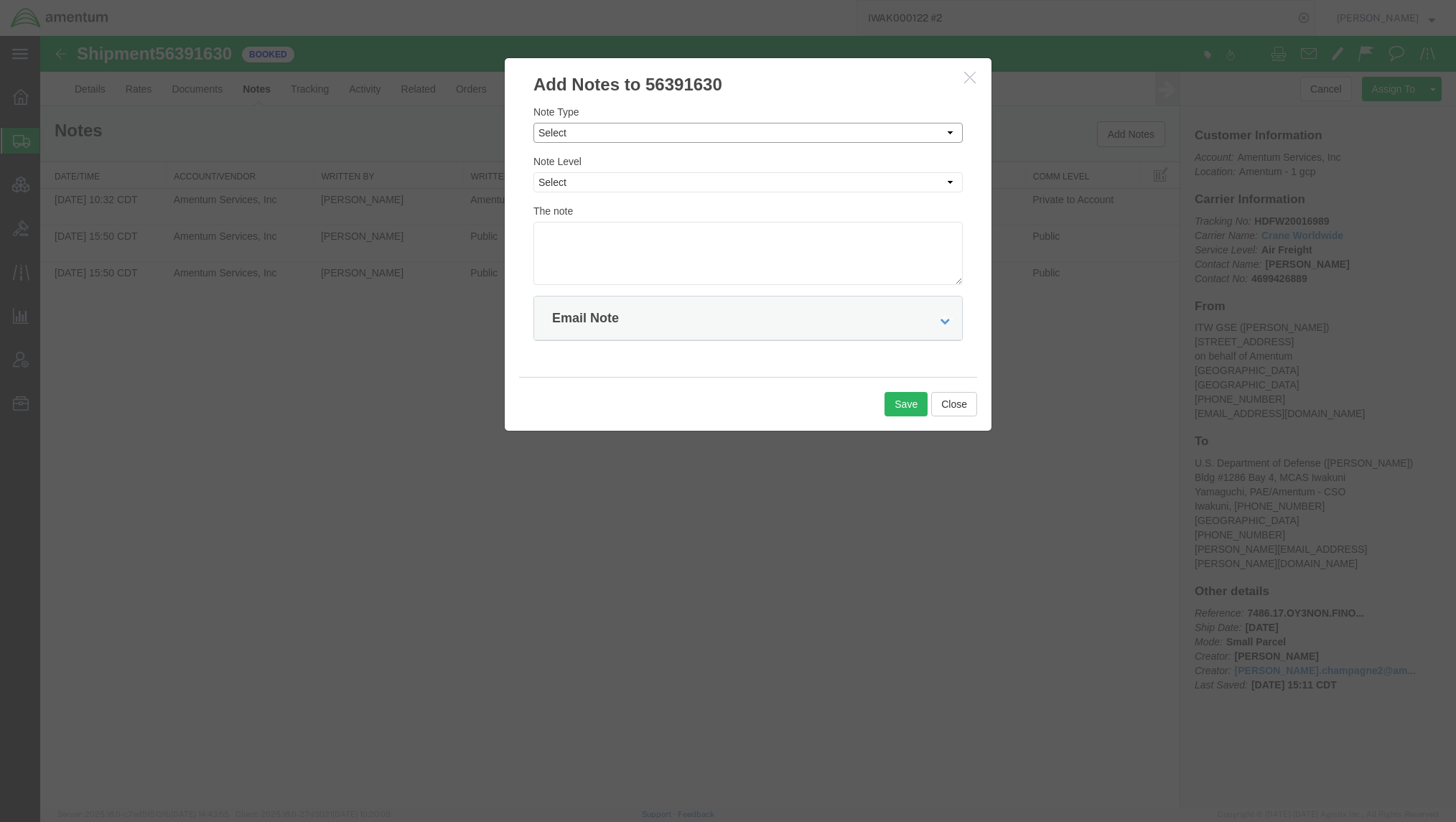
click at [648, 133] on select "Select Approval Bid Notes Carrier Change Notes Claim Notes Content Hazmat Notes…" at bounding box center [748, 133] width 430 height 20
select select "SPECIAL_HANDLING_NOTES"
click at [533, 123] on select "Select Approval Bid Notes Carrier Change Notes Claim Notes Content Hazmat Notes…" at bounding box center [748, 133] width 430 height 20
click at [667, 179] on select "Select Private to Account Private to Vendor Public" at bounding box center [748, 182] width 430 height 20
select select "PRIVATE_TO_VENDOR"
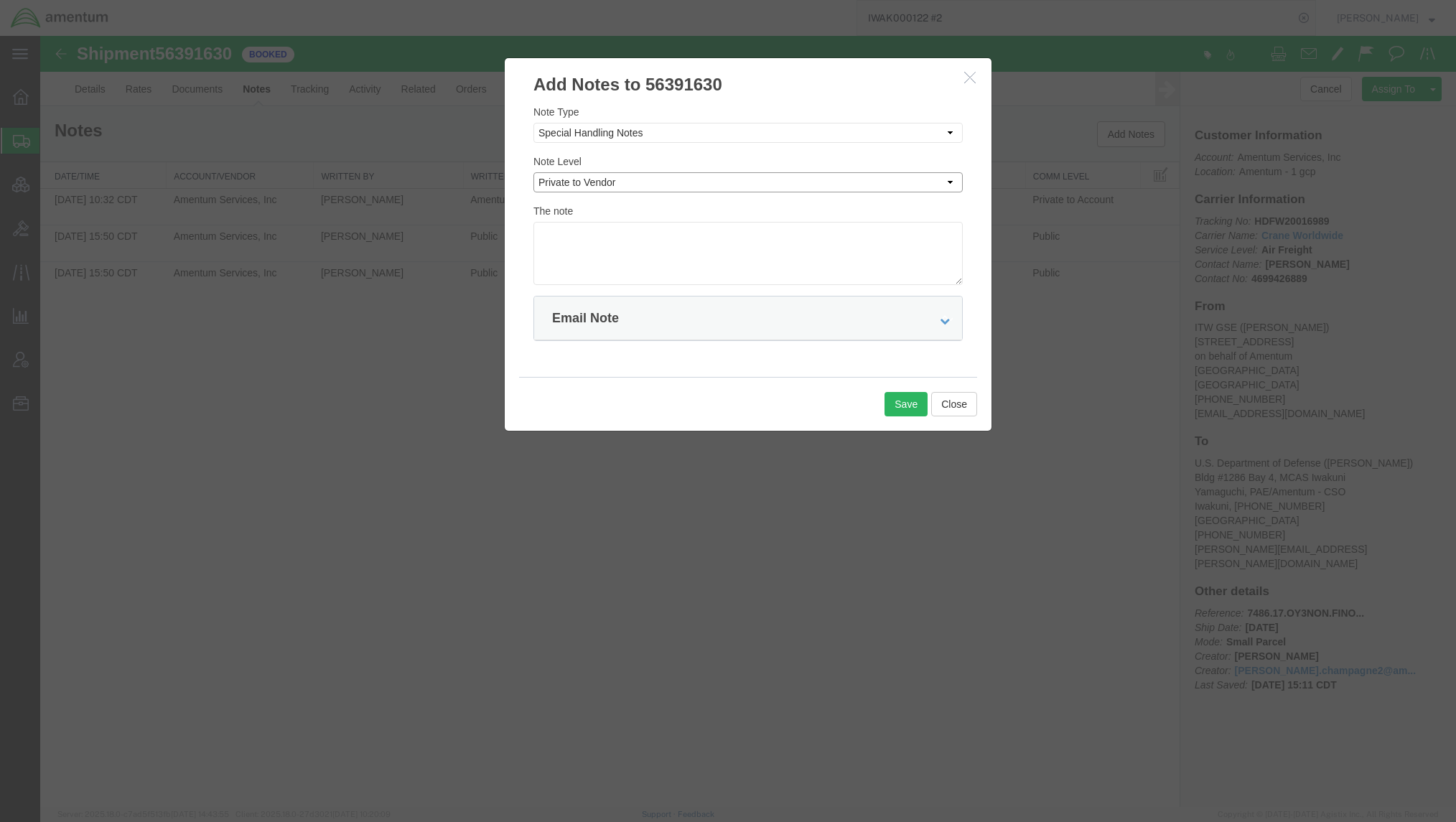
click at [533, 172] on select "Select Private to Account Private to Vendor Public" at bounding box center [748, 182] width 430 height 20
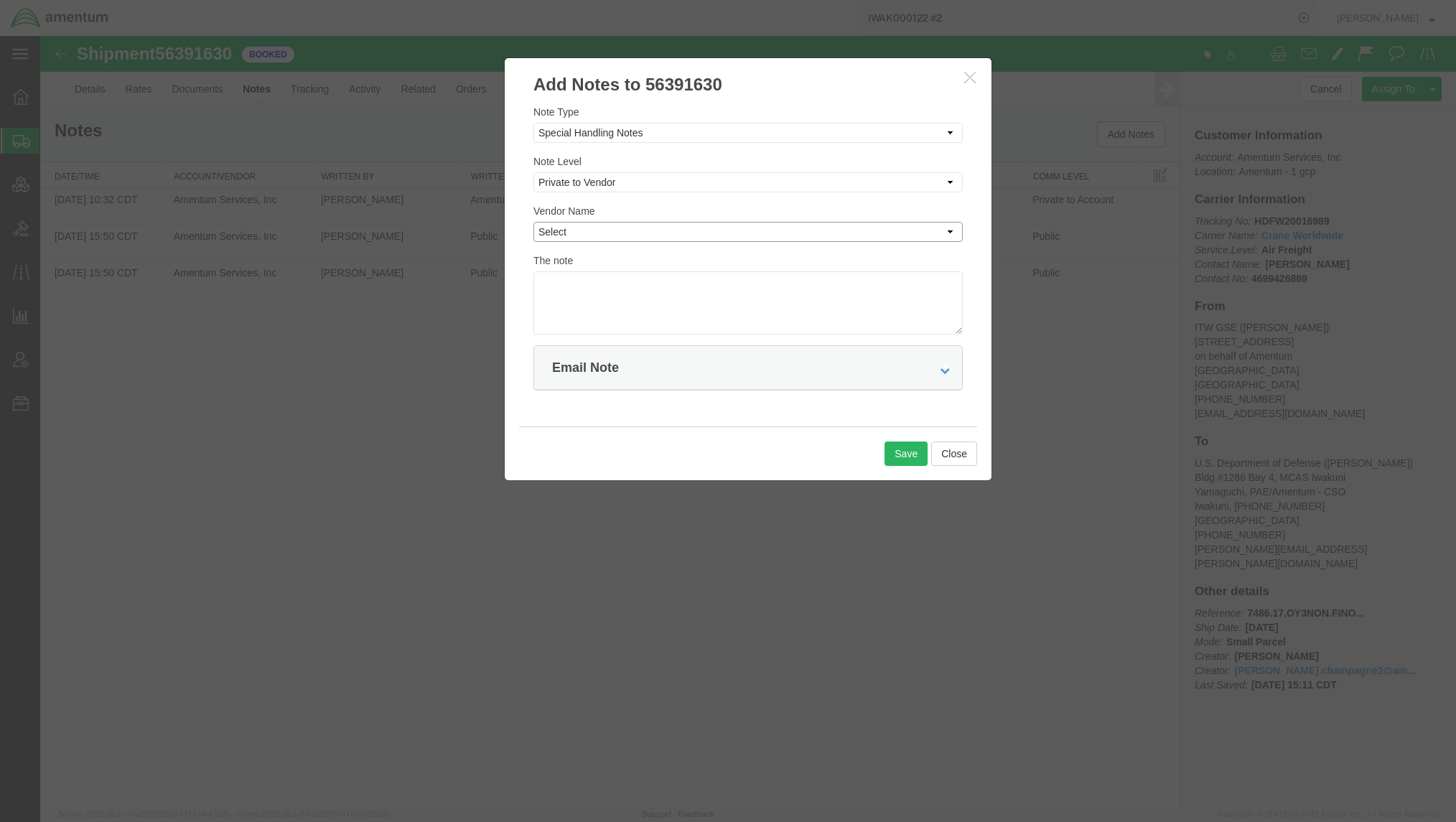
click at [660, 228] on select "Select Crane Worldwide" at bounding box center [748, 232] width 430 height 20
select select "141"
click at [533, 222] on select "Select Crane Worldwide" at bounding box center [748, 232] width 430 height 20
click at [633, 342] on form "Note Type Select Approval Bid Notes Carrier Change Notes Claim Notes Content Ha…" at bounding box center [748, 247] width 430 height 286
click at [644, 319] on textarea at bounding box center [748, 302] width 430 height 63
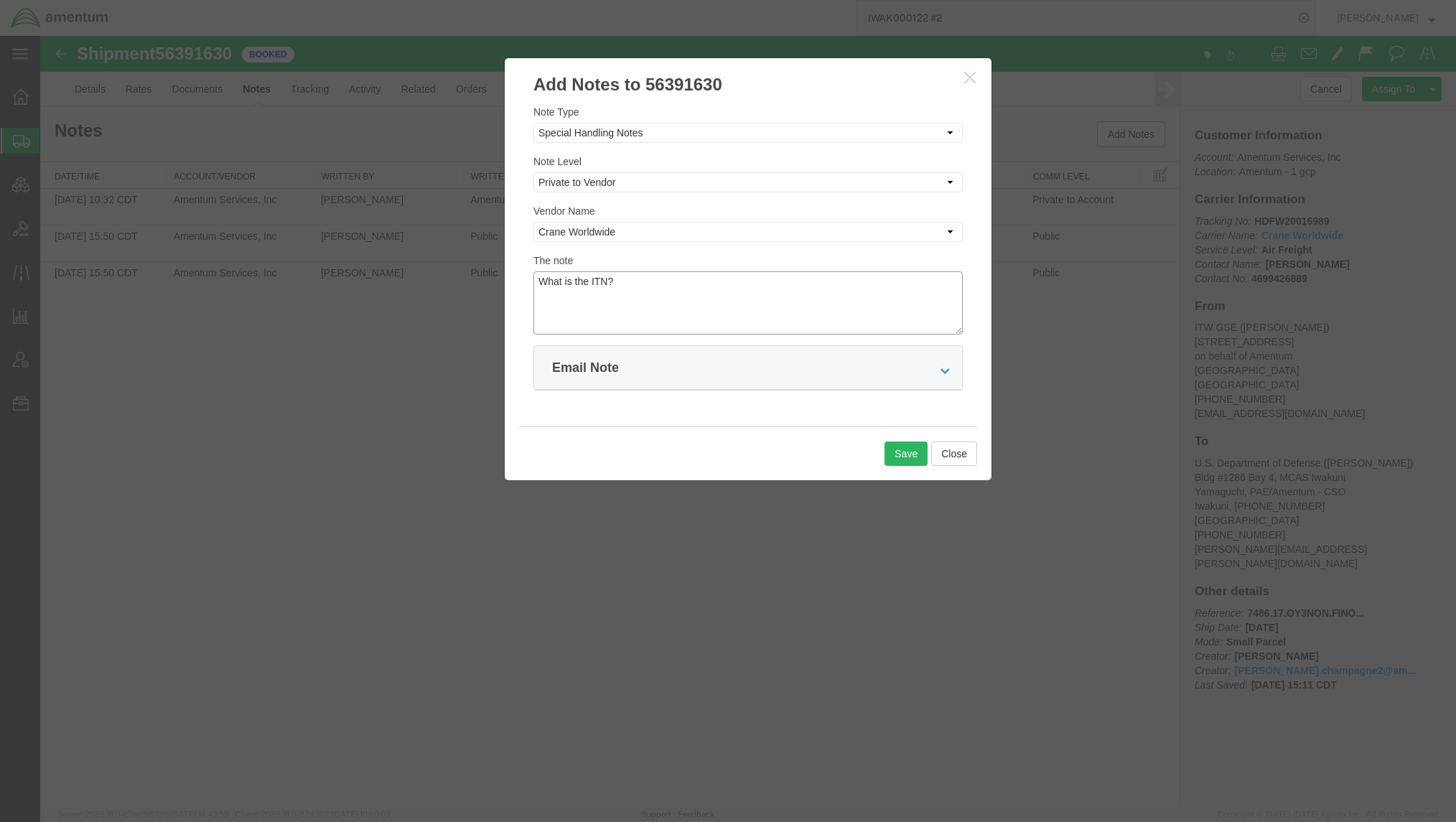
type textarea "What is the ITN?"
click at [905, 366] on div "Email Note" at bounding box center [748, 368] width 428 height 44
click at [945, 375] on icon at bounding box center [944, 369] width 10 height 10
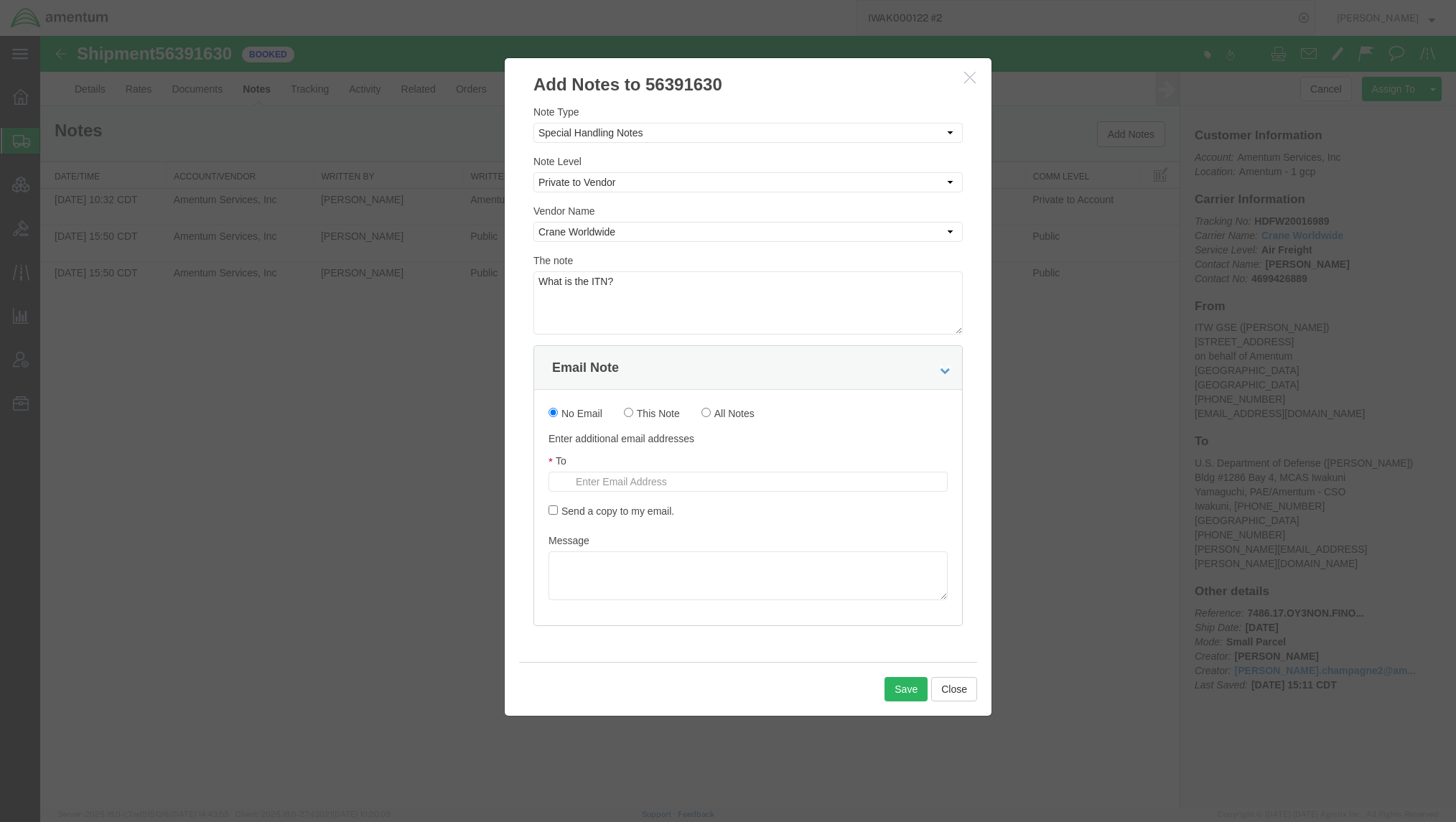
click at [740, 483] on ul "Enter Email Address" at bounding box center [749, 482] width 400 height 20
paste input "[EMAIL_ADDRESS][DOMAIN_NAME]"
type input "[EMAIL_ADDRESS][DOMAIN_NAME]"
click at [553, 513] on input "Send a copy to my email." at bounding box center [553, 510] width 10 height 10
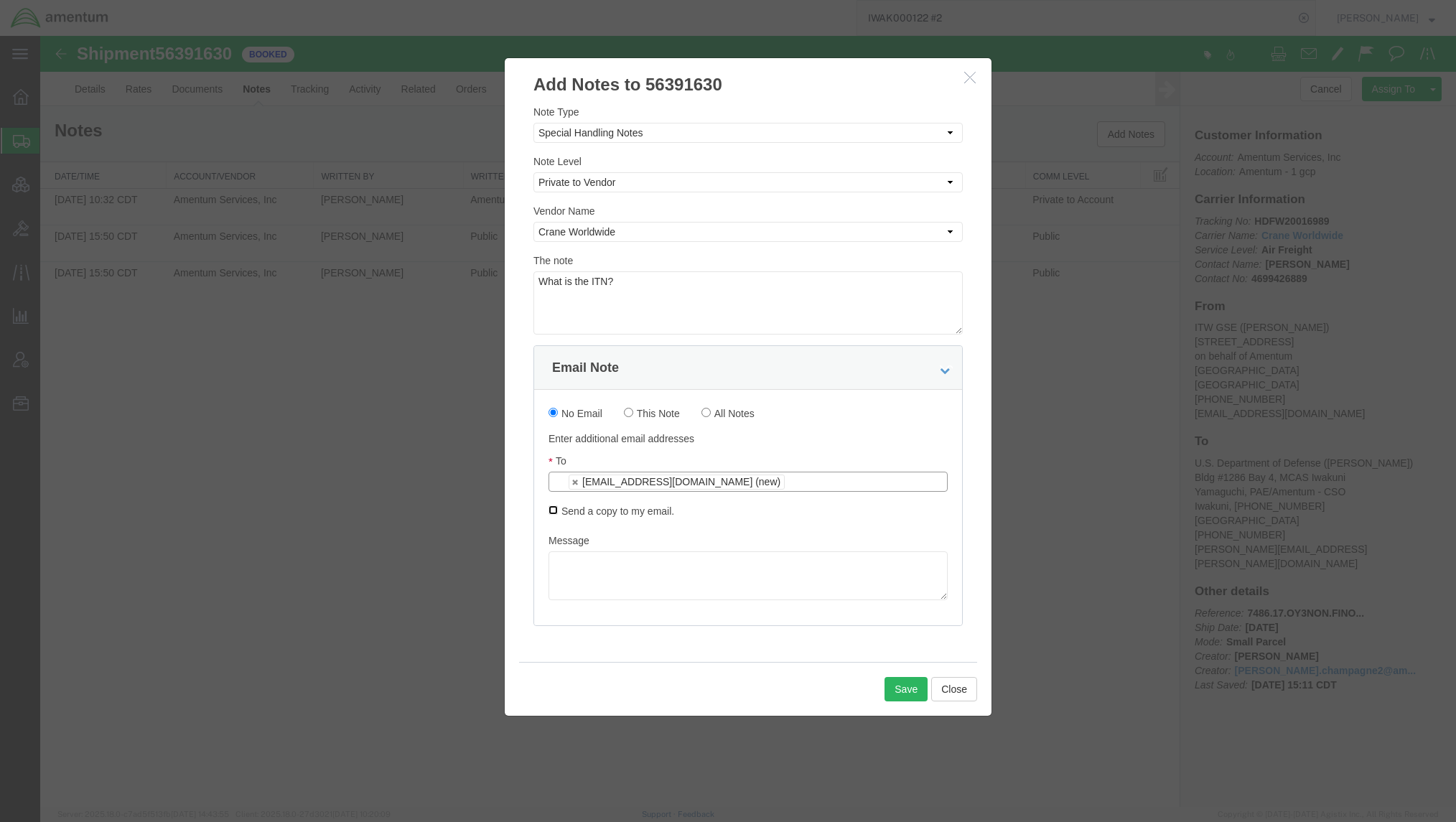
checkbox input "true"
drag, startPoint x: 698, startPoint y: 283, endPoint x: 377, endPoint y: 262, distance: 321.7
click at [377, 262] on div "Add Notes to 56391630 Note Type Select Approval Bid Notes Carrier Change Notes …" at bounding box center [748, 422] width 1416 height 771
click at [709, 564] on textarea at bounding box center [749, 575] width 400 height 49
paste textarea "What is the ITN?"
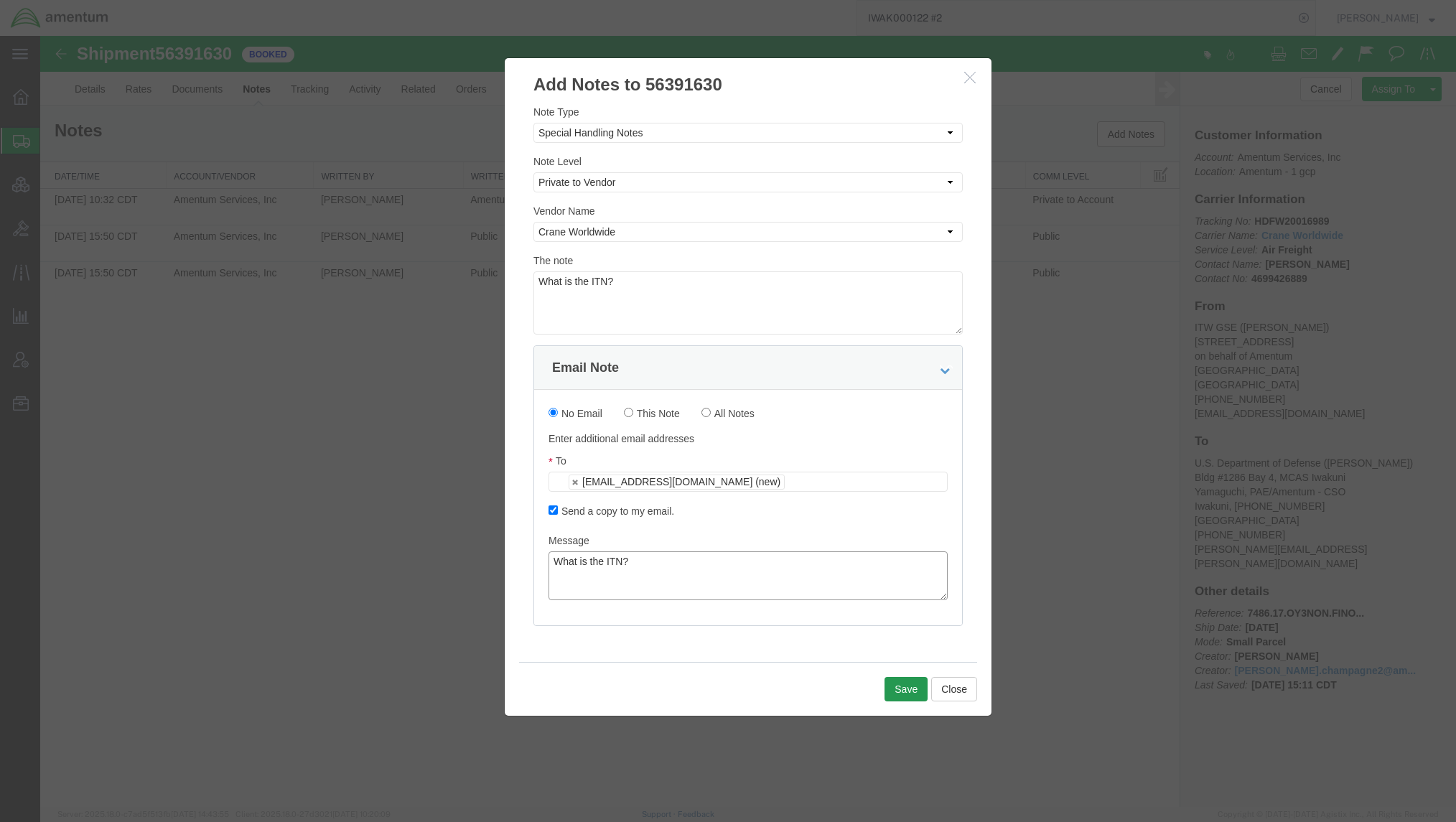
type textarea "What is the ITN?"
click at [912, 690] on button "Save" at bounding box center [906, 689] width 43 height 25
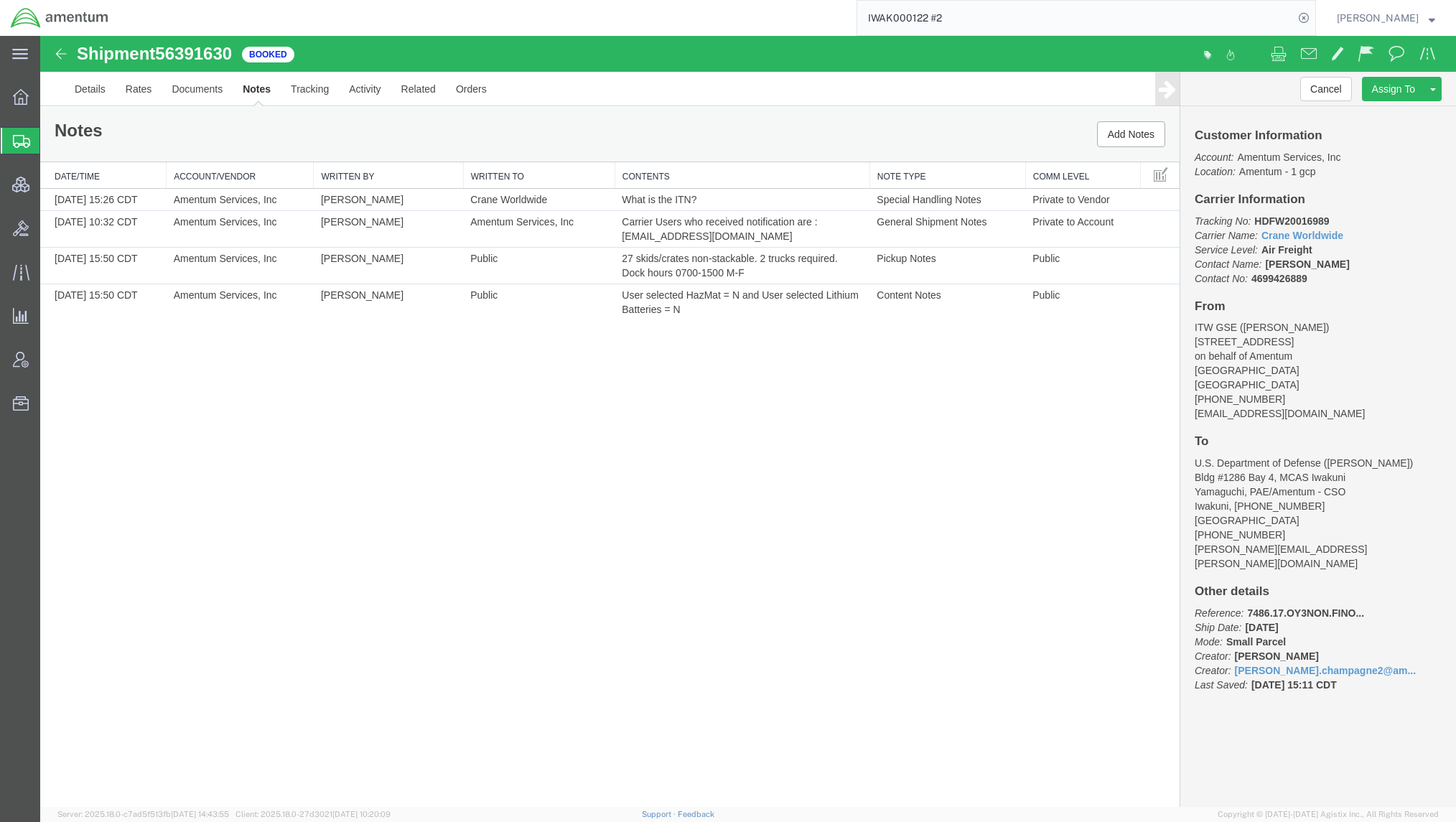
click at [51, 147] on span "Shipments" at bounding box center [45, 141] width 11 height 28
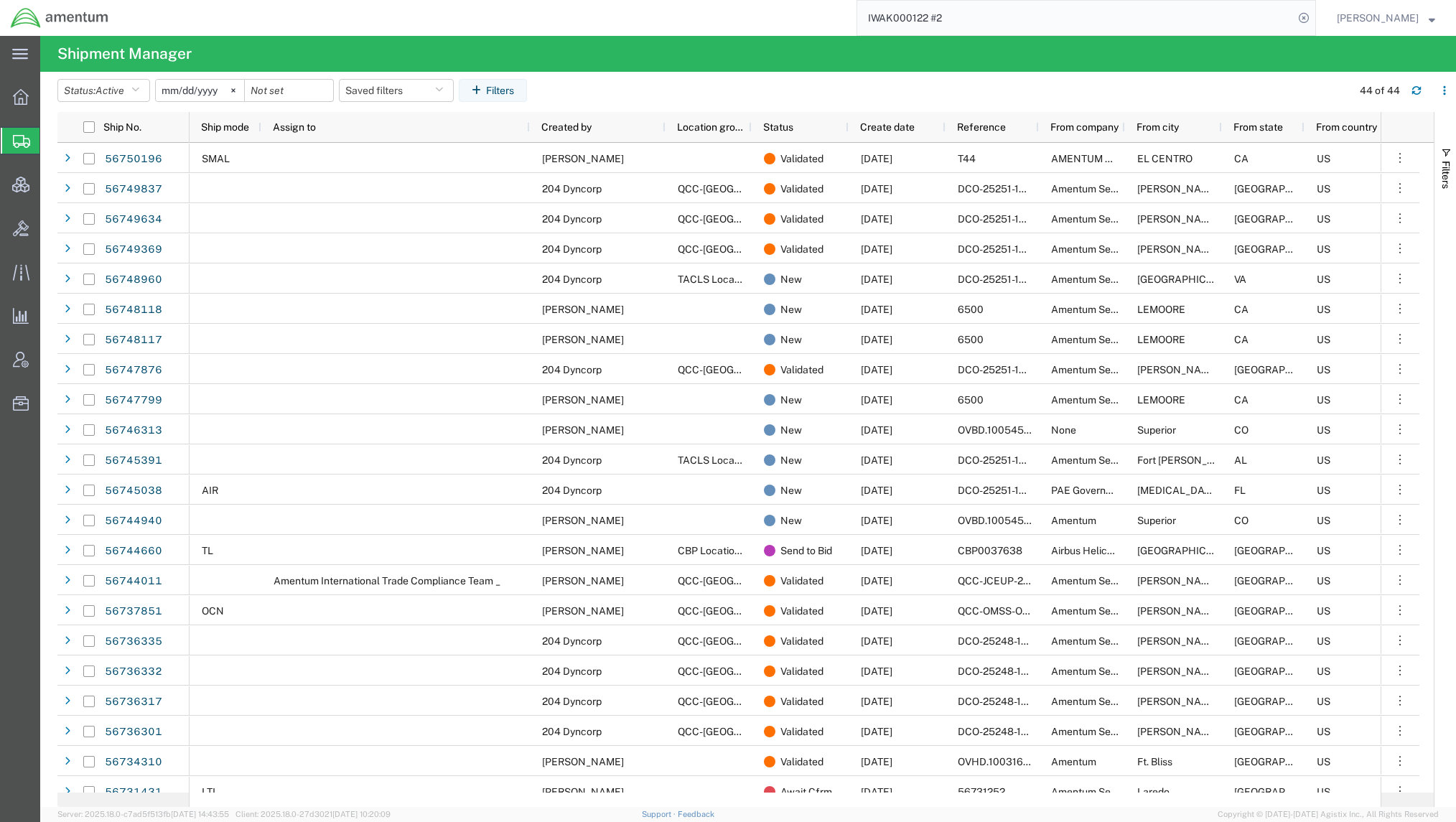
drag, startPoint x: 285, startPoint y: 25, endPoint x: 416, endPoint y: 26, distance: 131.0
click at [285, 25] on div "IWAK000122 #2" at bounding box center [718, 18] width 1197 height 36
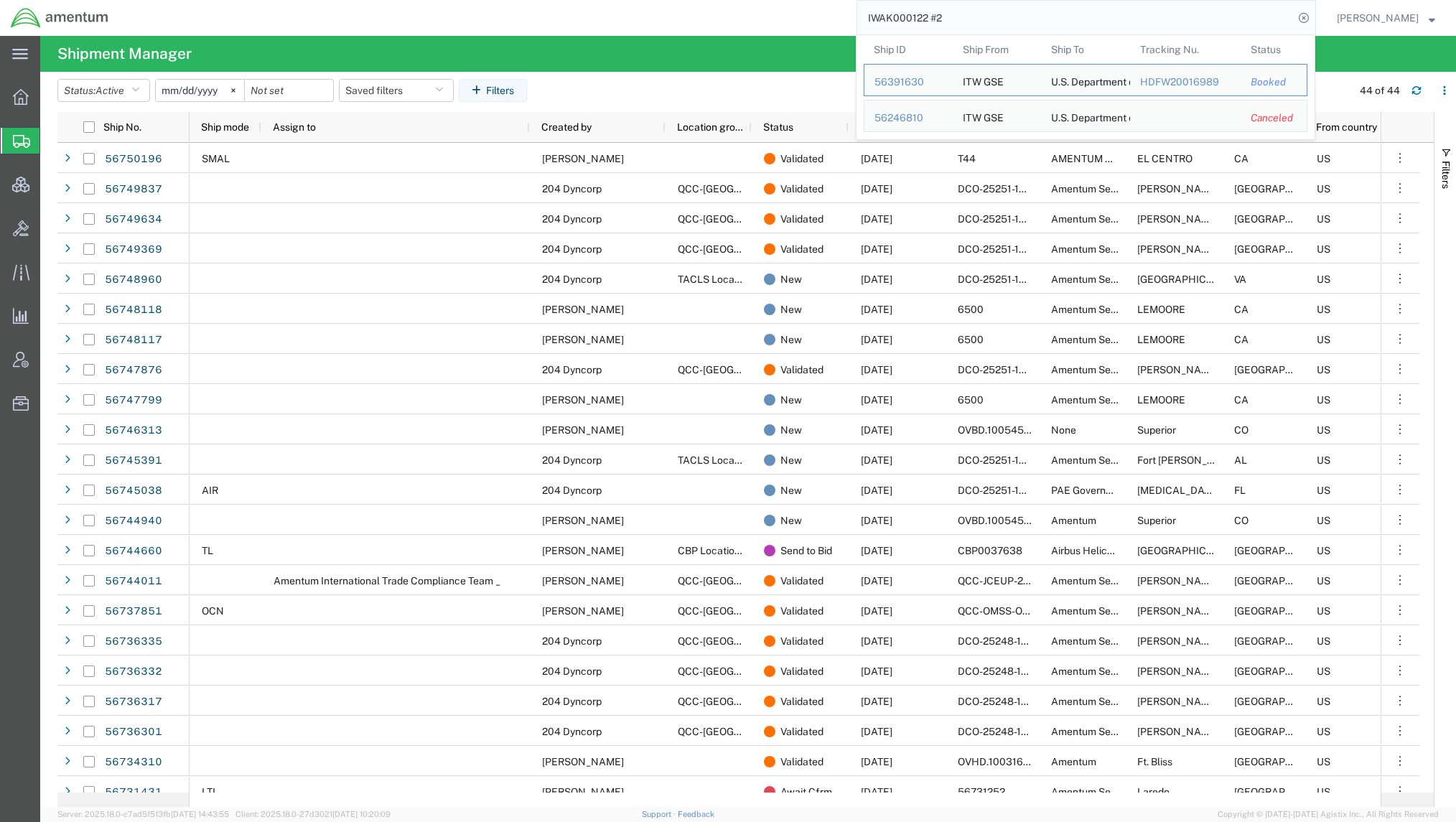
drag, startPoint x: 1271, startPoint y: 21, endPoint x: 457, endPoint y: -7, distance: 814.5
click at [457, 0] on html "main_menu Created with Sketch. Collapse Menu Overview Shipments Shipment Manage…" at bounding box center [728, 411] width 1456 height 822
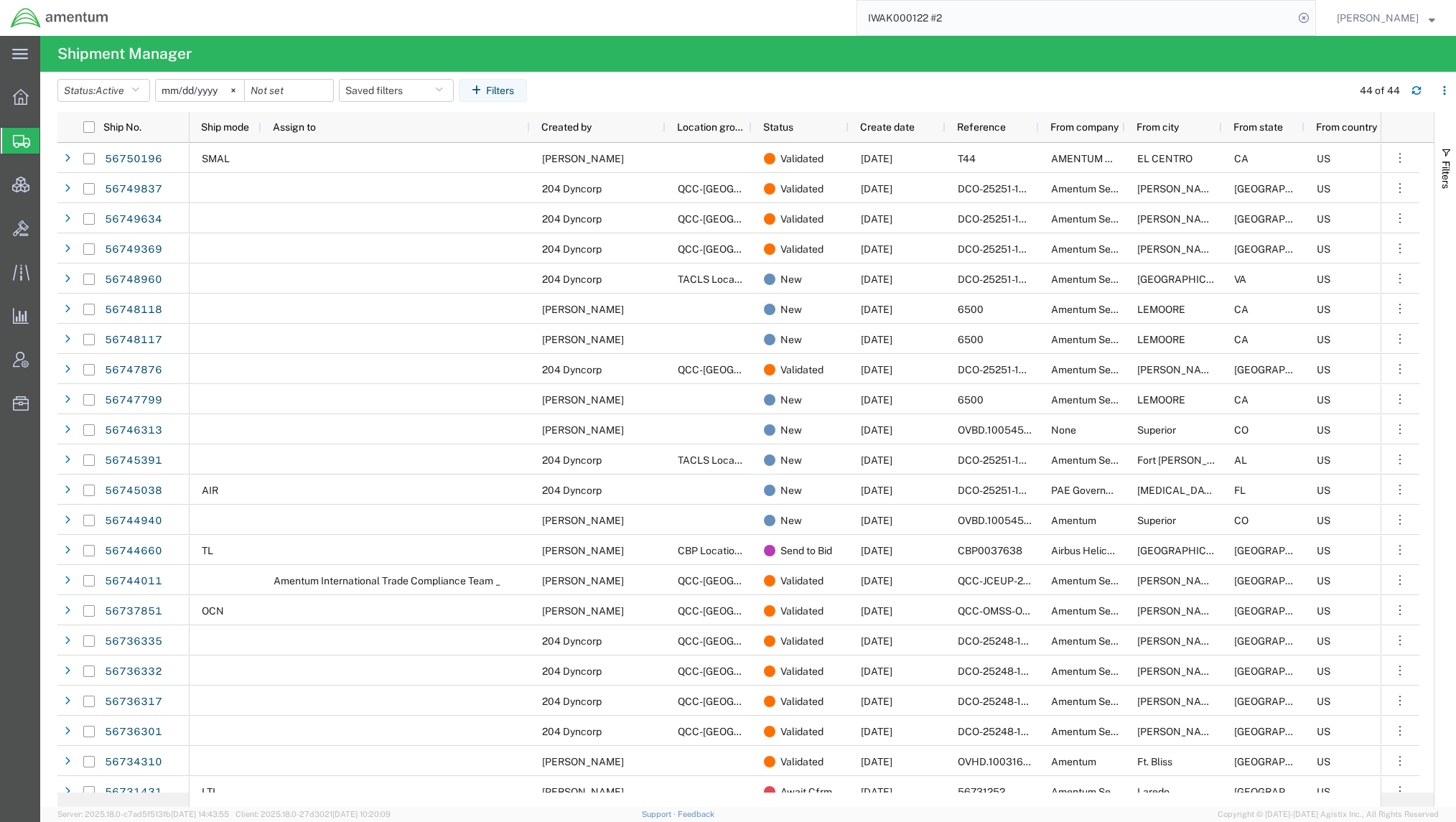
paste input "56621790"
type input "56621790"
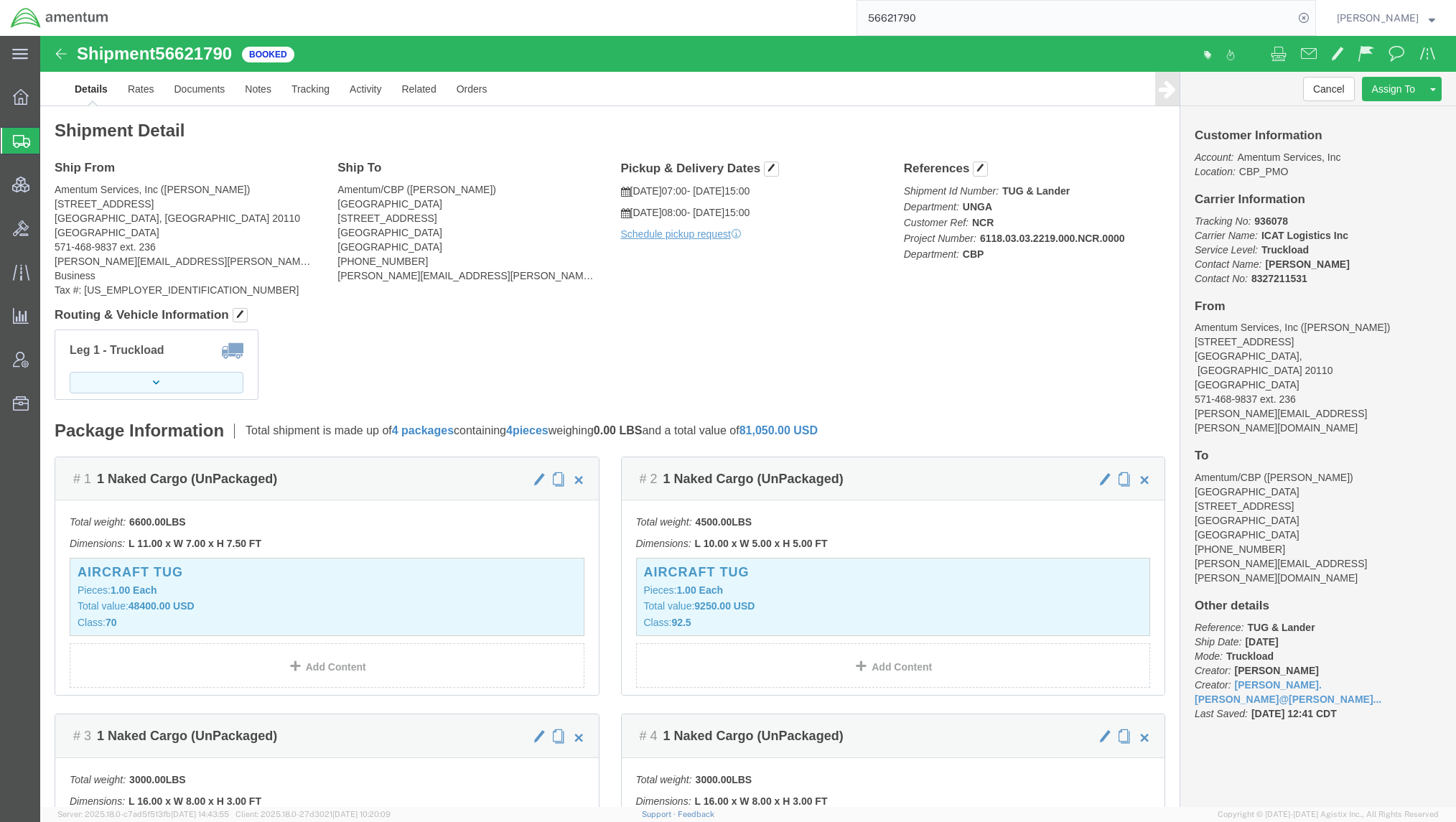
click button "button"
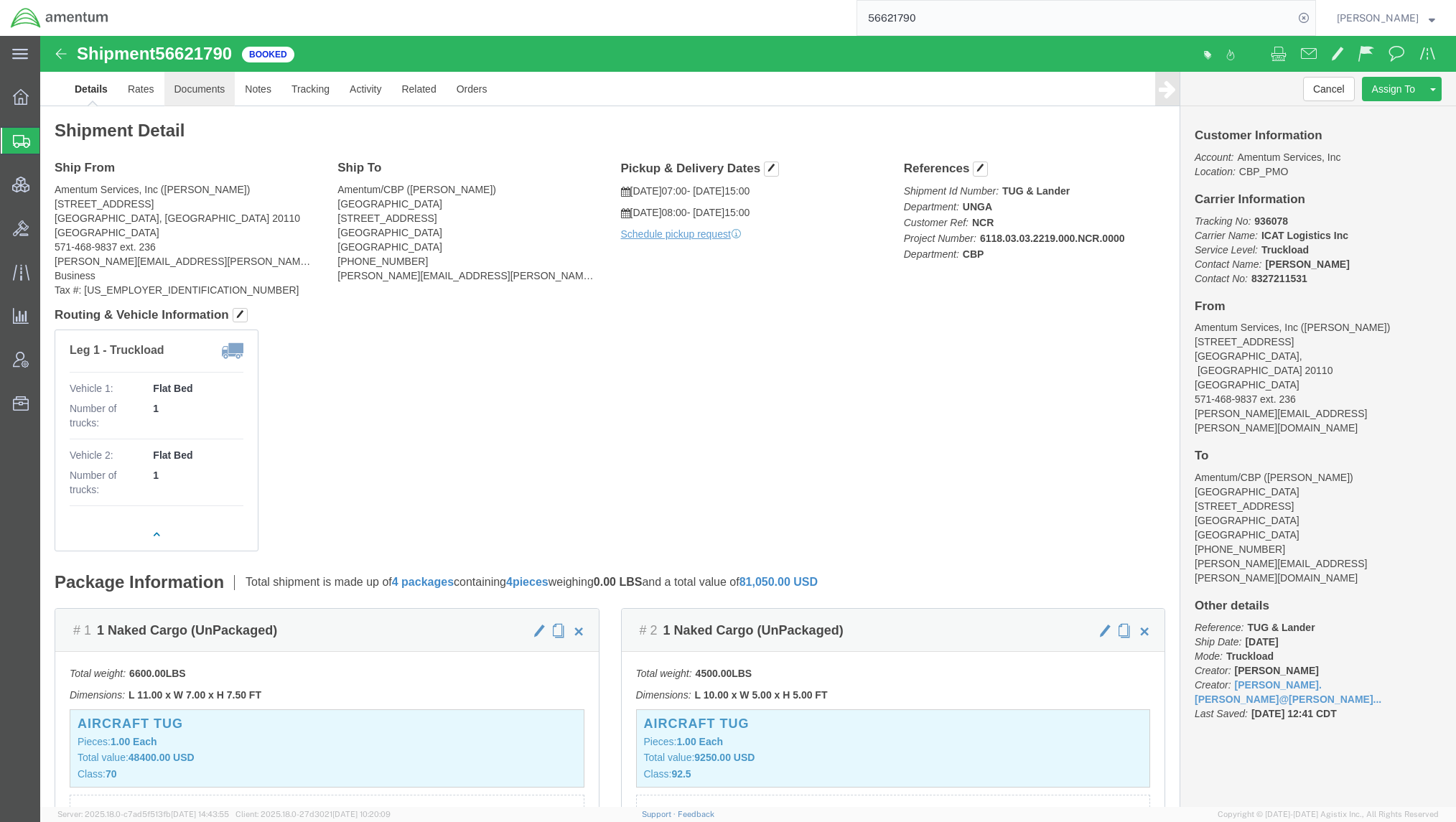
click link "Documents"
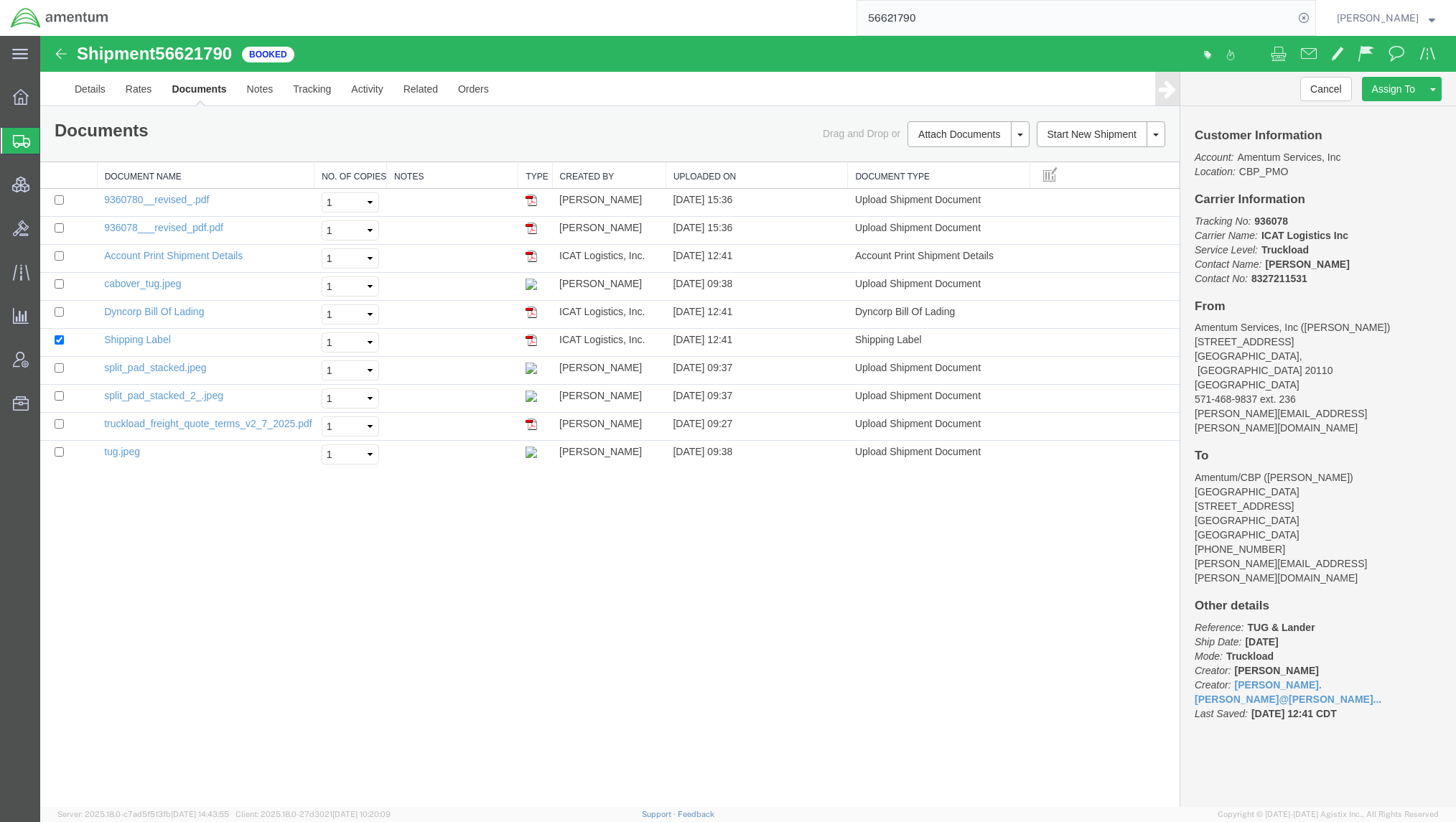
click at [559, 644] on div "Shipment 56621790 10 of 10 Booked Details Rates Documents Notes Tracking Activi…" at bounding box center [748, 422] width 1416 height 771
click at [678, 816] on link "Support" at bounding box center [659, 814] width 36 height 9
